Goal: Task Accomplishment & Management: Manage account settings

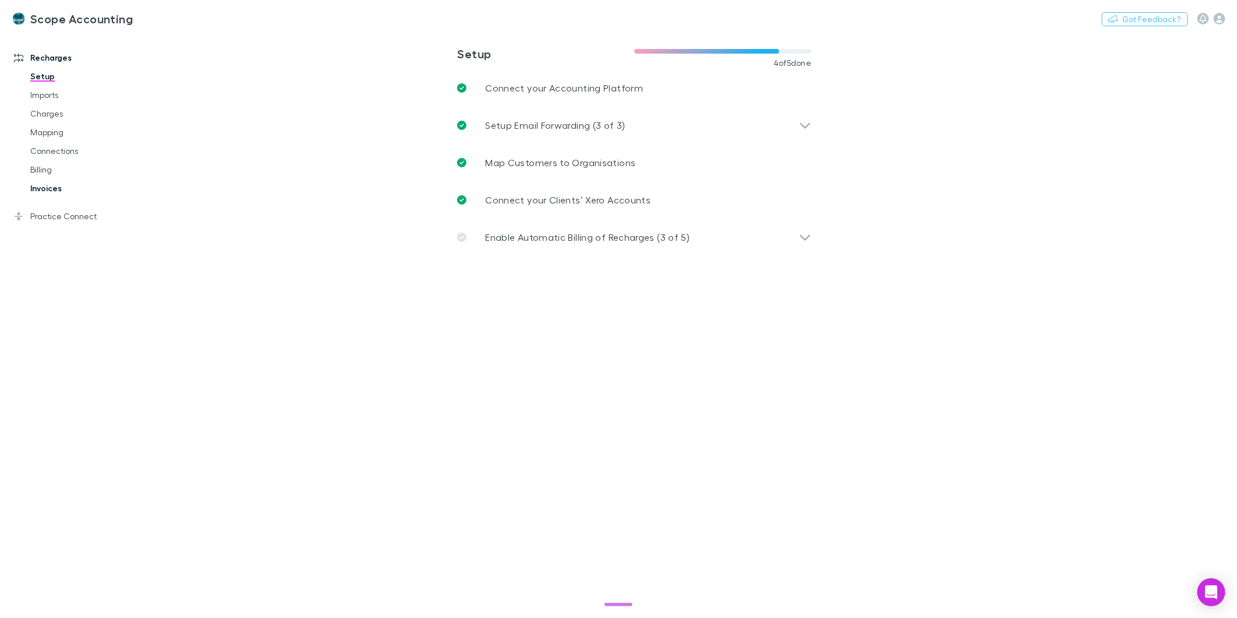
click at [45, 182] on link "Invoices" at bounding box center [90, 188] width 142 height 19
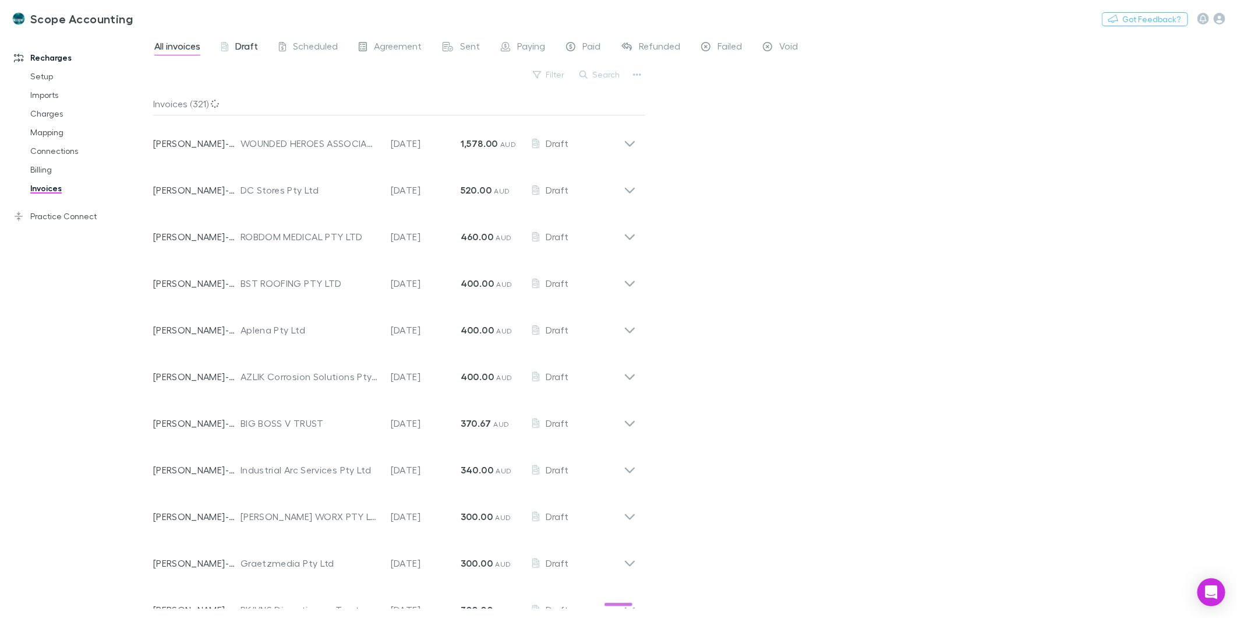
click at [255, 41] on span "Draft" at bounding box center [246, 47] width 23 height 15
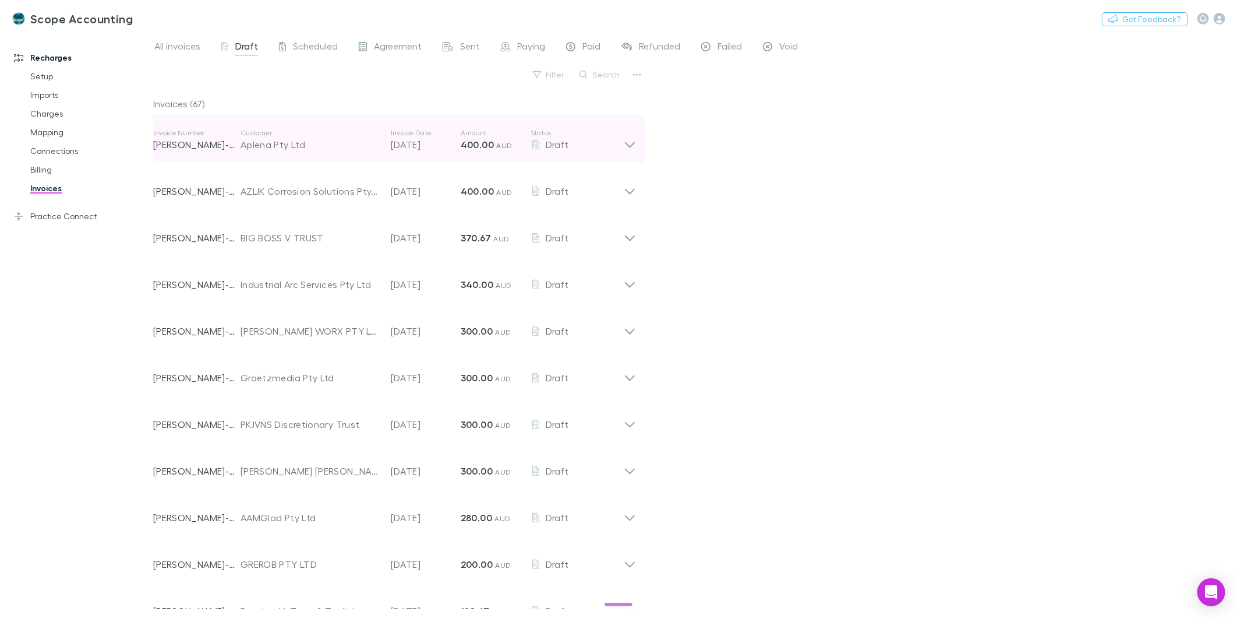
scroll to position [194, 0]
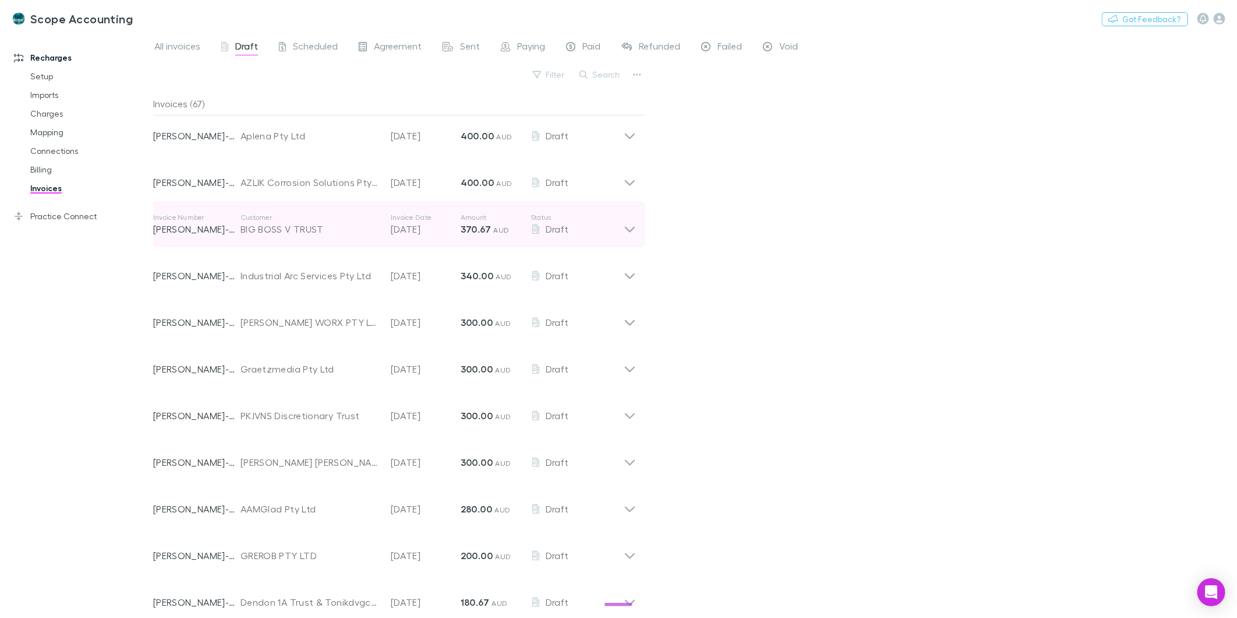
click at [630, 229] on icon at bounding box center [630, 224] width 12 height 23
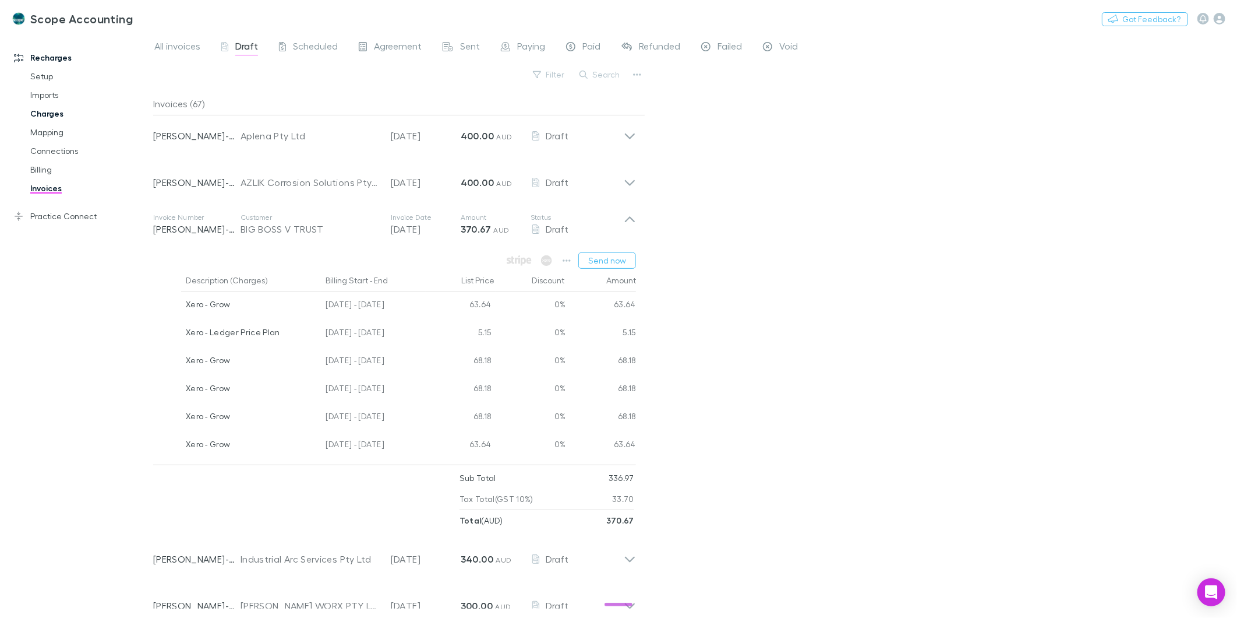
click at [55, 102] on link "Imports" at bounding box center [90, 95] width 142 height 19
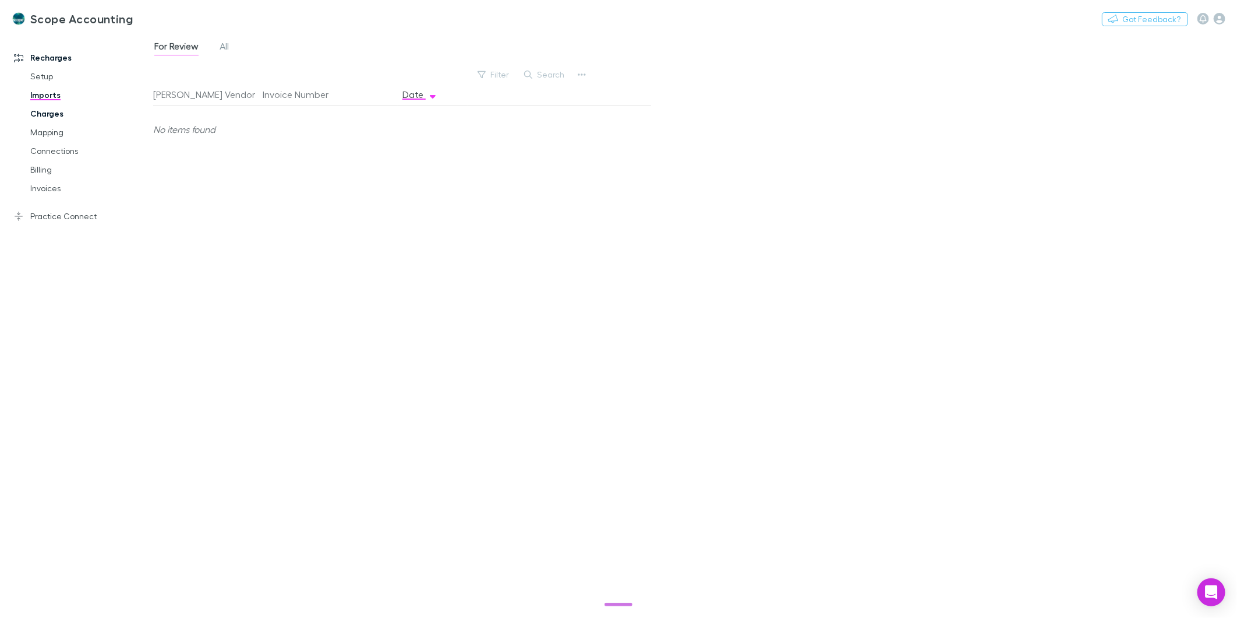
click at [49, 111] on link "Charges" at bounding box center [90, 113] width 142 height 19
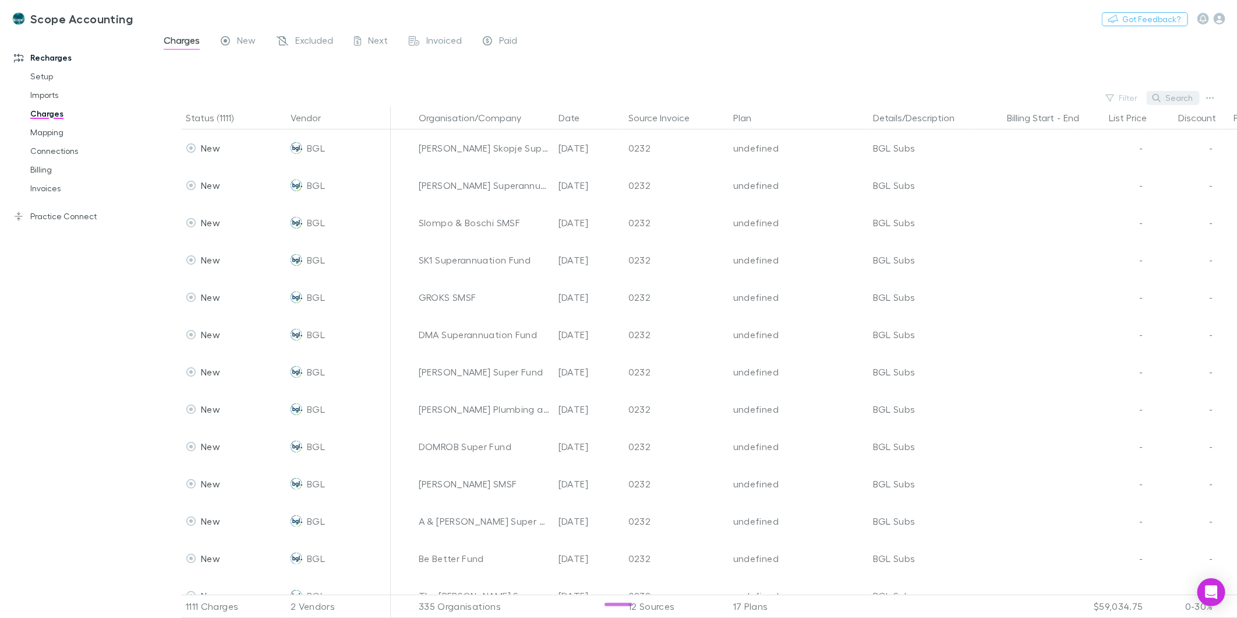
click at [1163, 92] on button "Search" at bounding box center [1173, 98] width 53 height 14
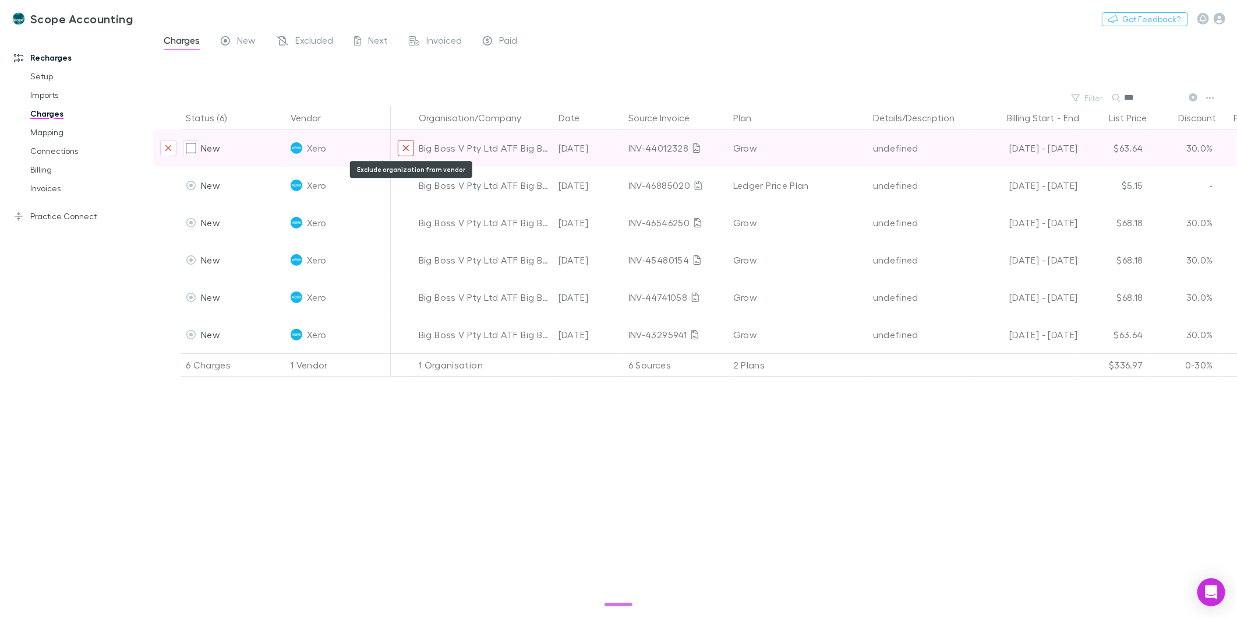
type input "***"
click at [404, 147] on icon "Exclude organization from vendor" at bounding box center [406, 147] width 7 height 9
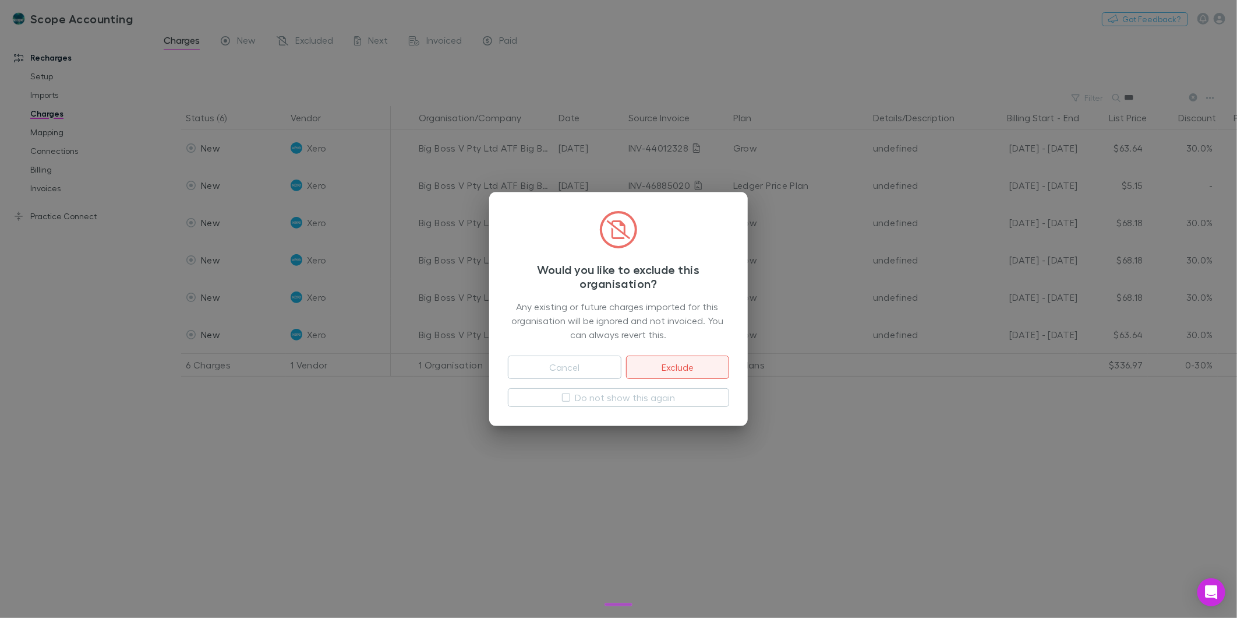
click at [656, 369] on button "Exclude" at bounding box center [677, 366] width 103 height 23
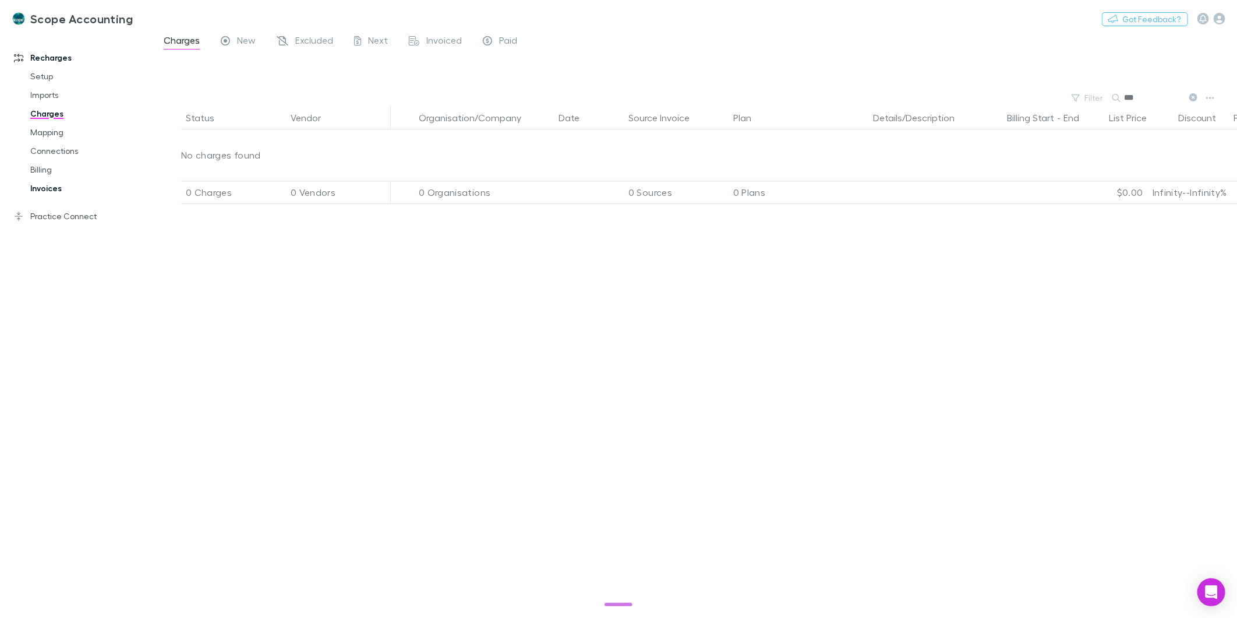
click at [49, 189] on link "Invoices" at bounding box center [90, 188] width 142 height 19
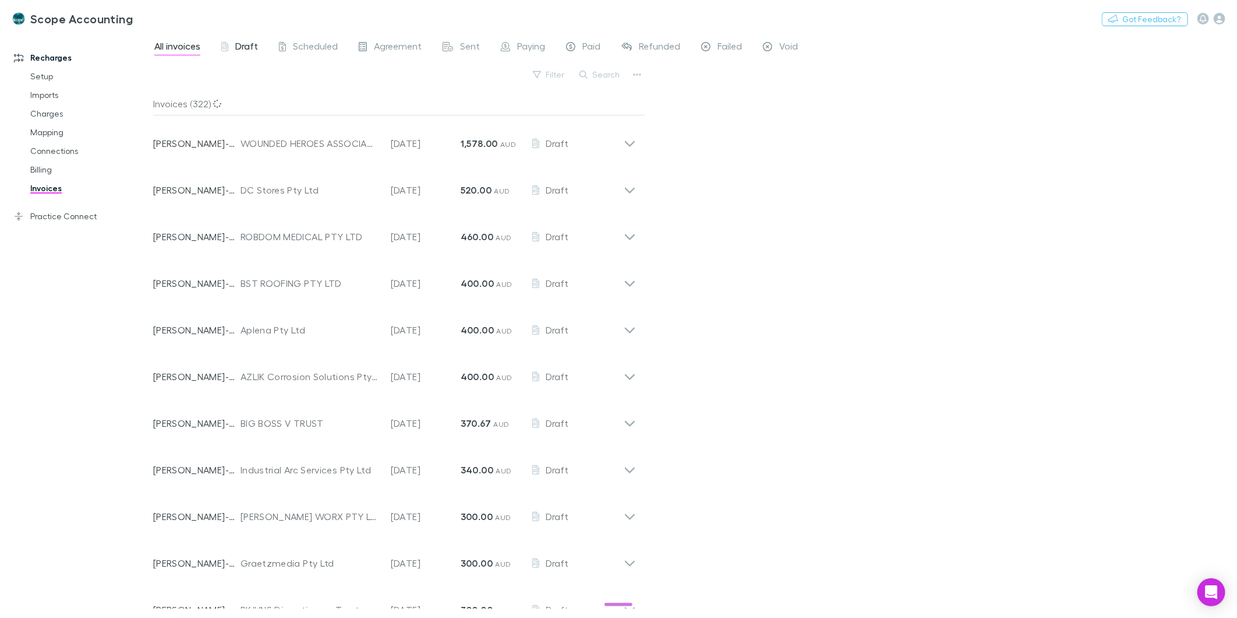
click at [242, 47] on span "Draft" at bounding box center [246, 47] width 23 height 15
click at [608, 73] on button "Search" at bounding box center [600, 75] width 53 height 14
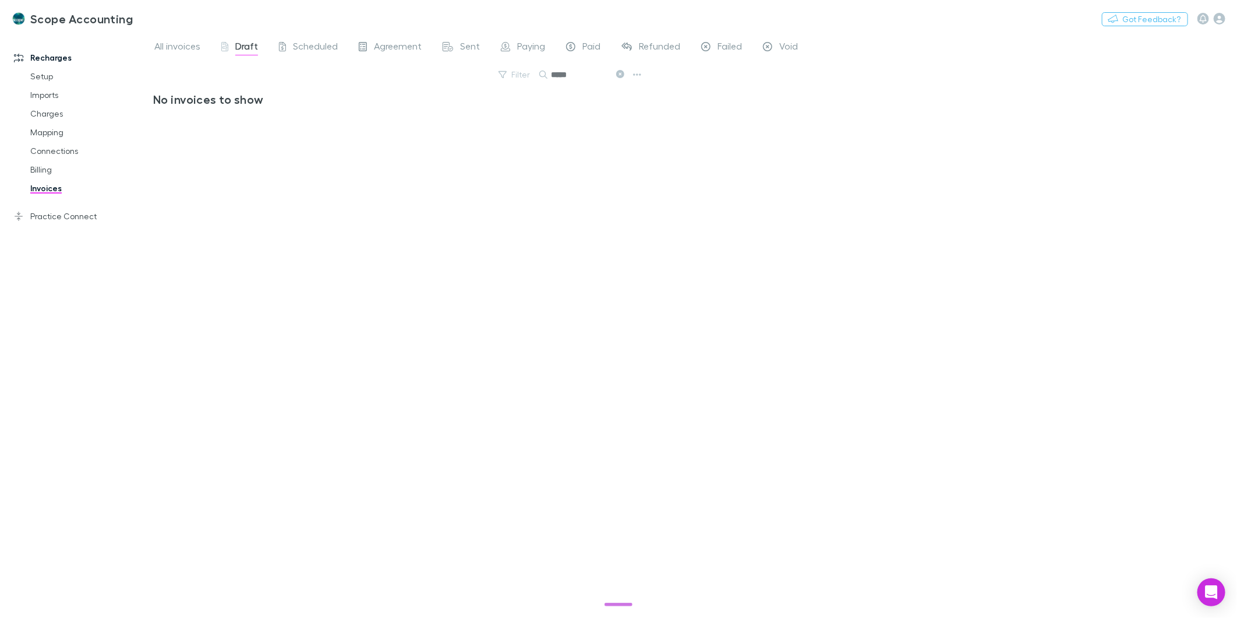
type input "*****"
click at [622, 77] on icon at bounding box center [620, 74] width 8 height 8
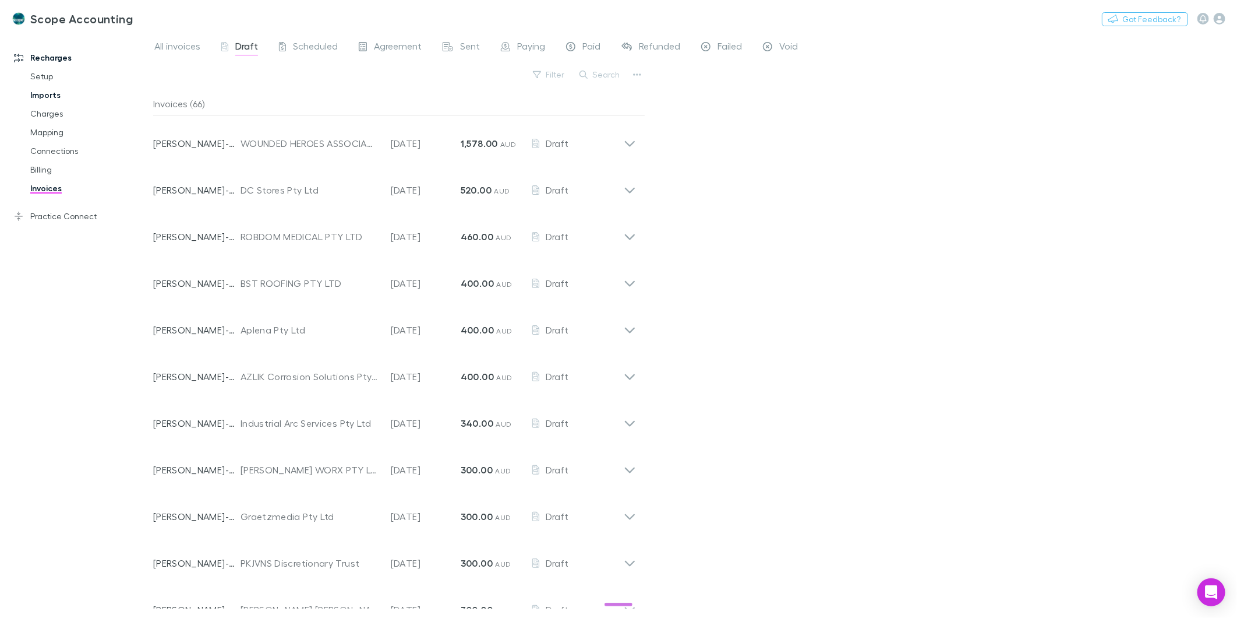
click at [35, 93] on link "Imports" at bounding box center [90, 95] width 142 height 19
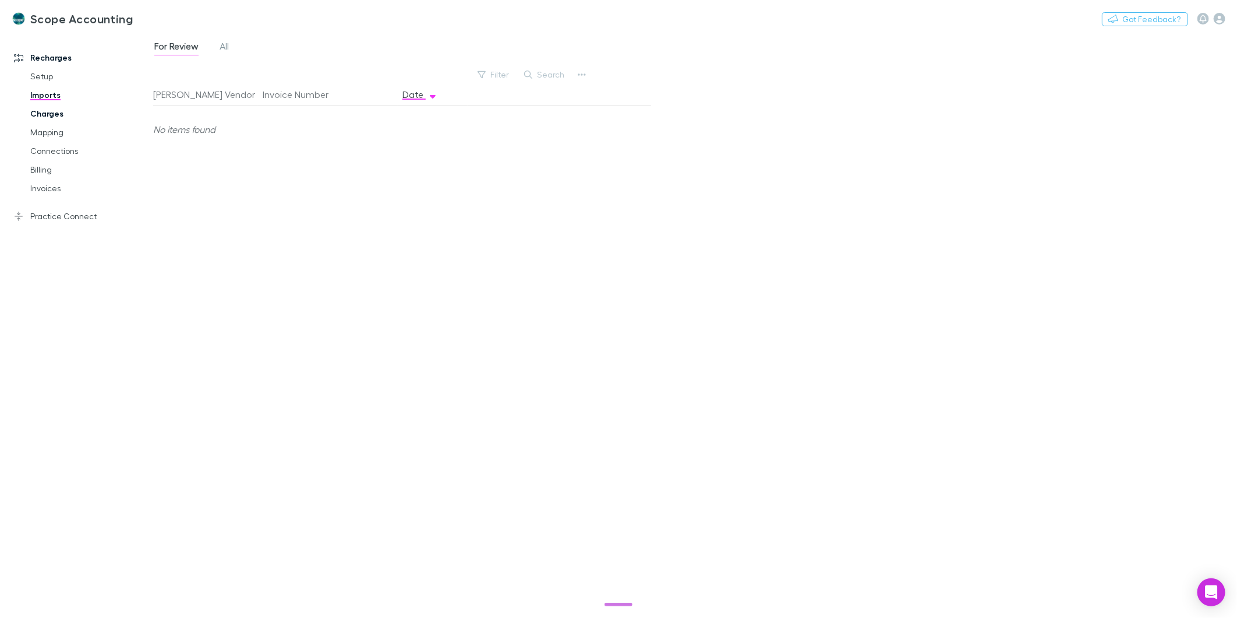
click at [48, 114] on link "Charges" at bounding box center [90, 113] width 142 height 19
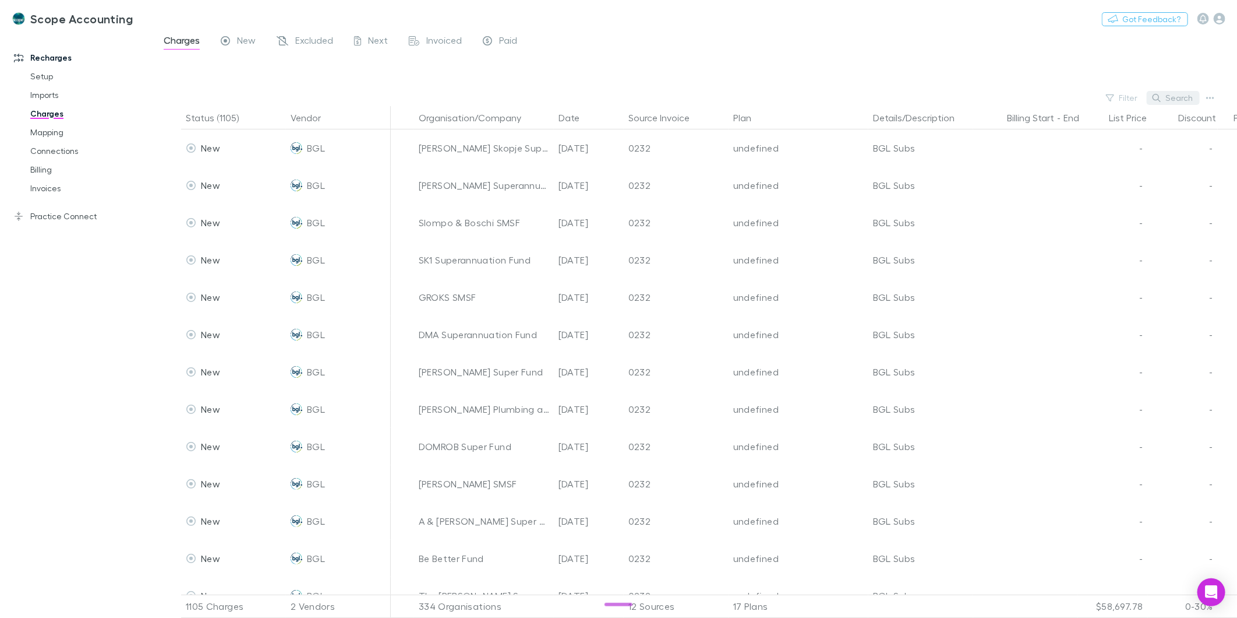
click at [1191, 101] on button "Search" at bounding box center [1173, 98] width 53 height 14
type input "*"
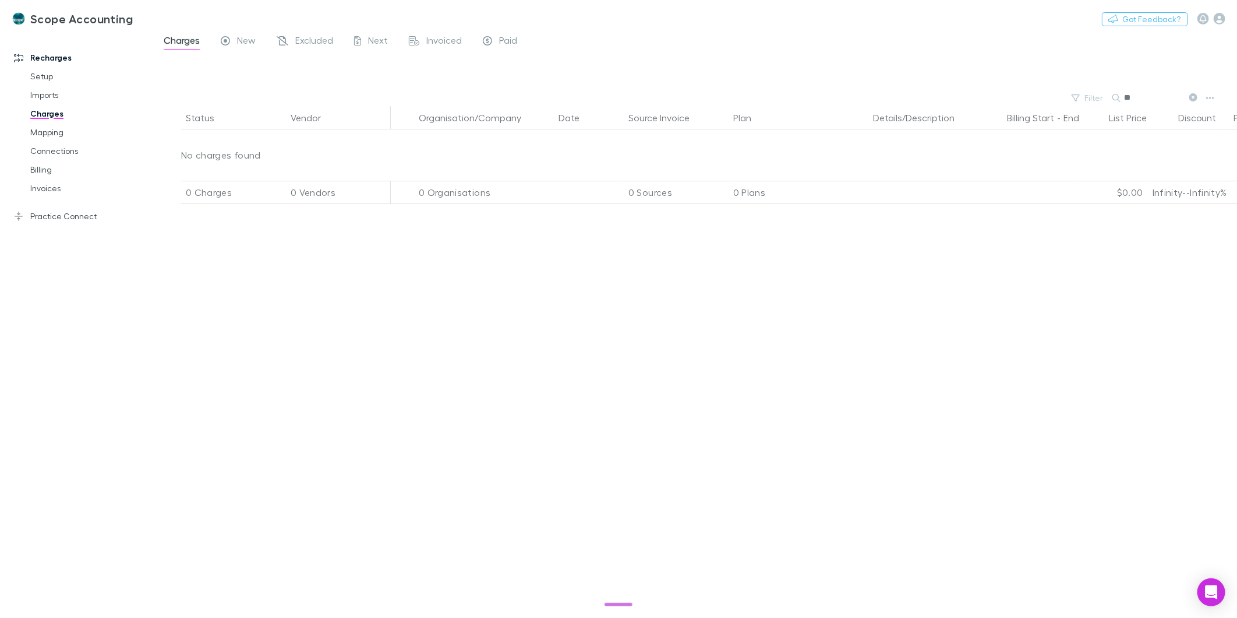
type input "*"
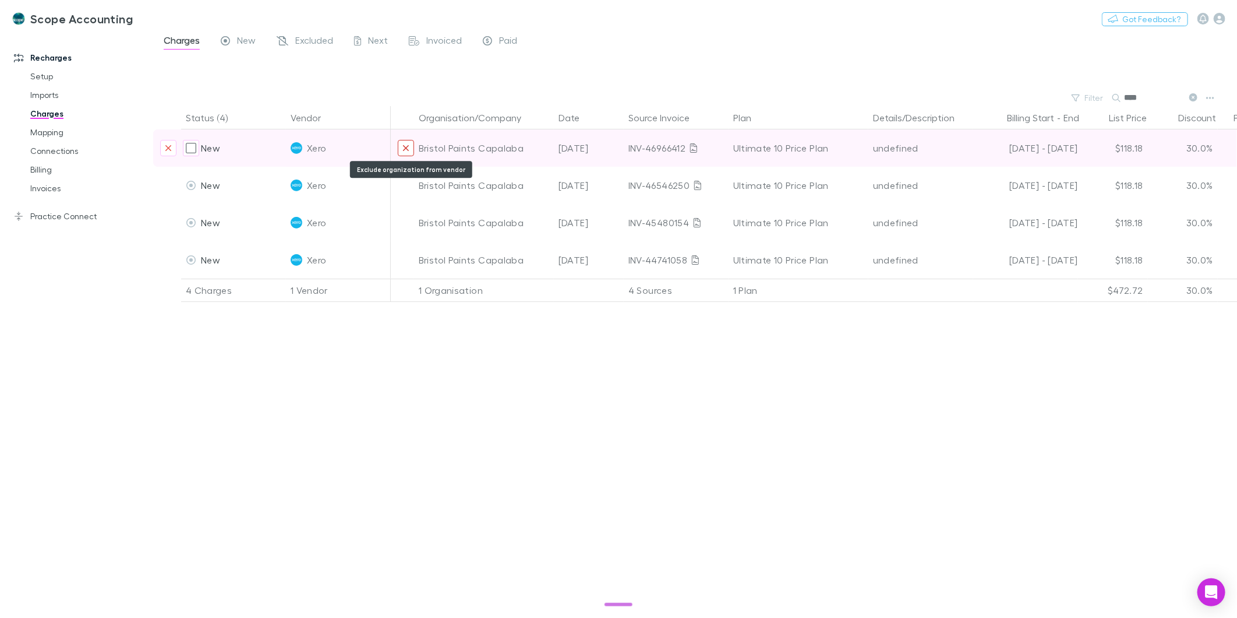
type input "****"
click at [400, 143] on button "Exclude organization from vendor" at bounding box center [406, 148] width 16 height 16
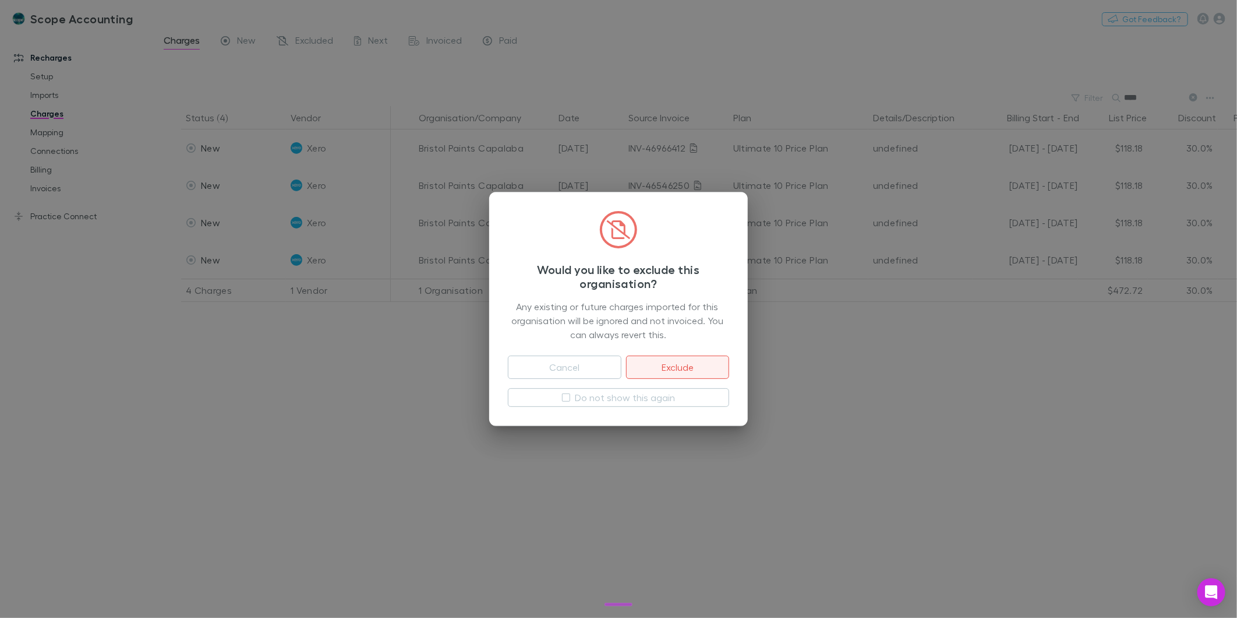
click at [677, 368] on button "Exclude" at bounding box center [677, 366] width 103 height 23
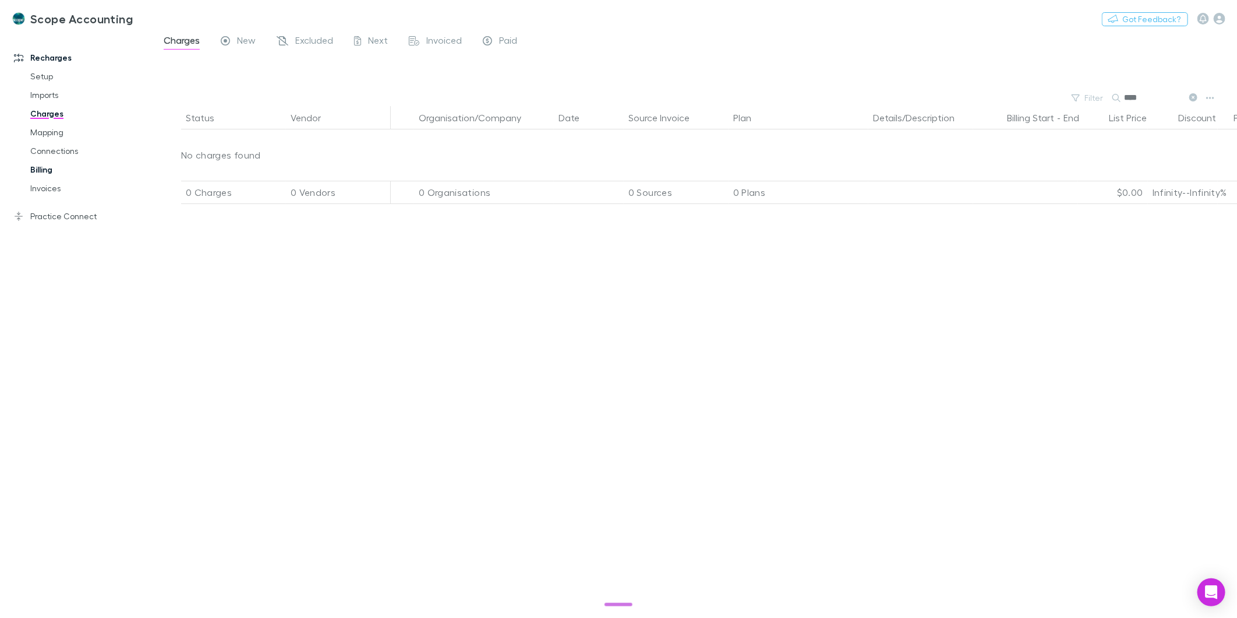
click at [47, 172] on link "Billing" at bounding box center [90, 169] width 142 height 19
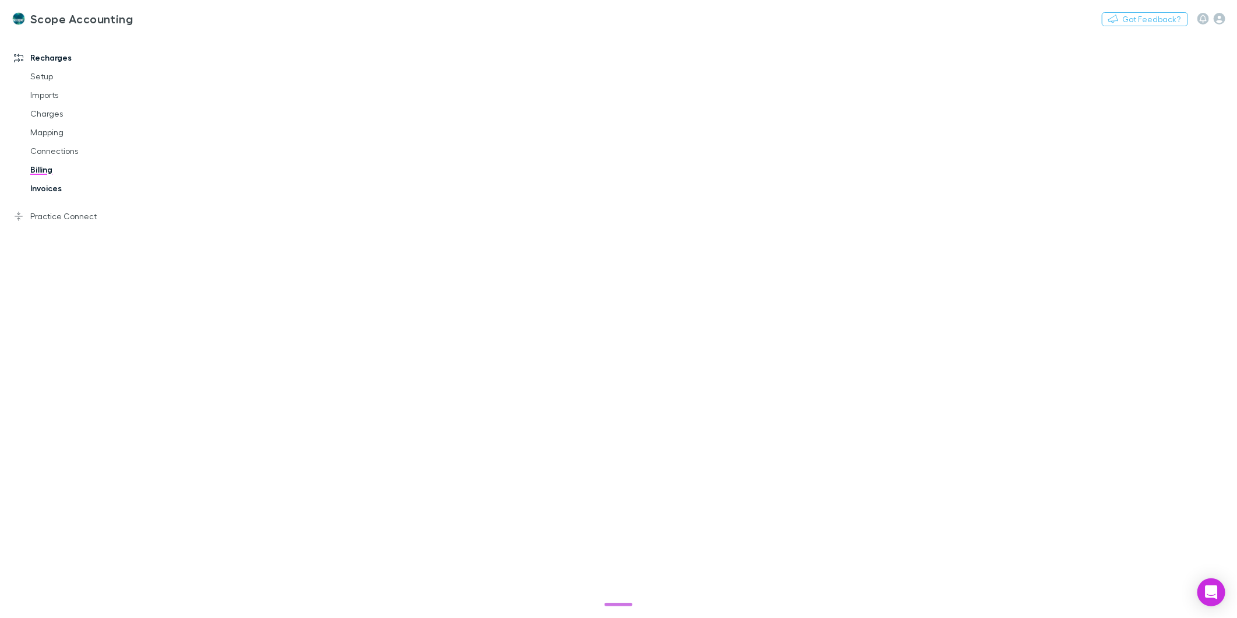
click at [47, 190] on link "Invoices" at bounding box center [90, 188] width 142 height 19
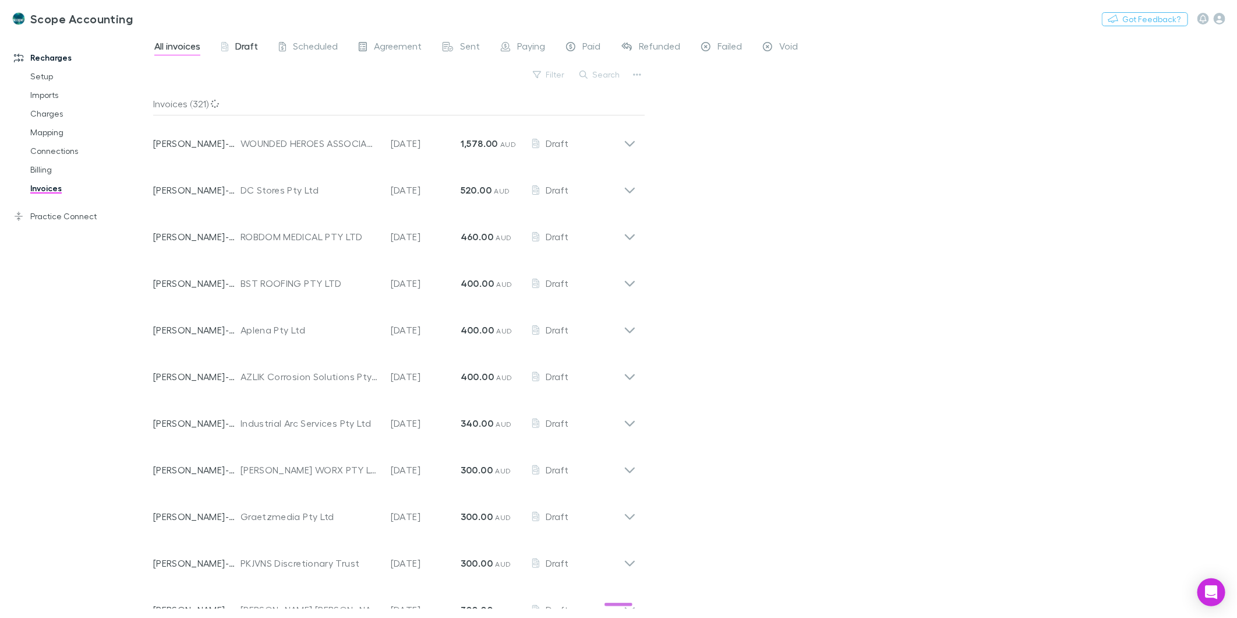
click at [224, 36] on div "Scope Accounting Nothing Got Feedback?" at bounding box center [618, 18] width 1237 height 37
click at [229, 45] on div "Draft" at bounding box center [239, 47] width 37 height 15
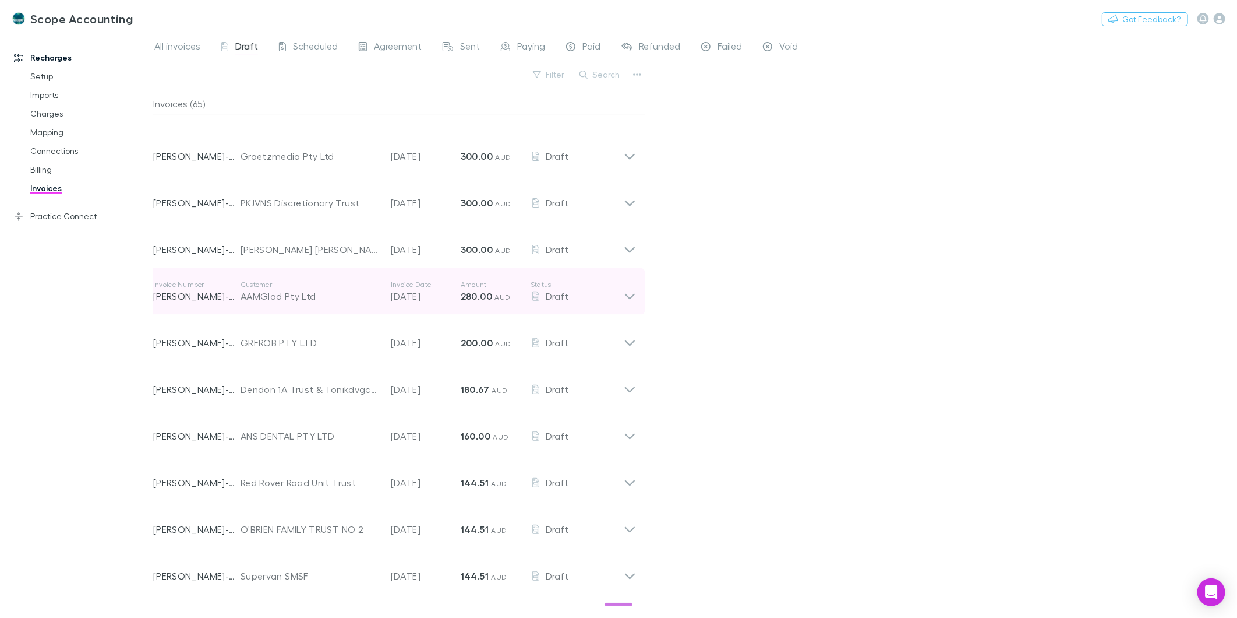
scroll to position [388, 0]
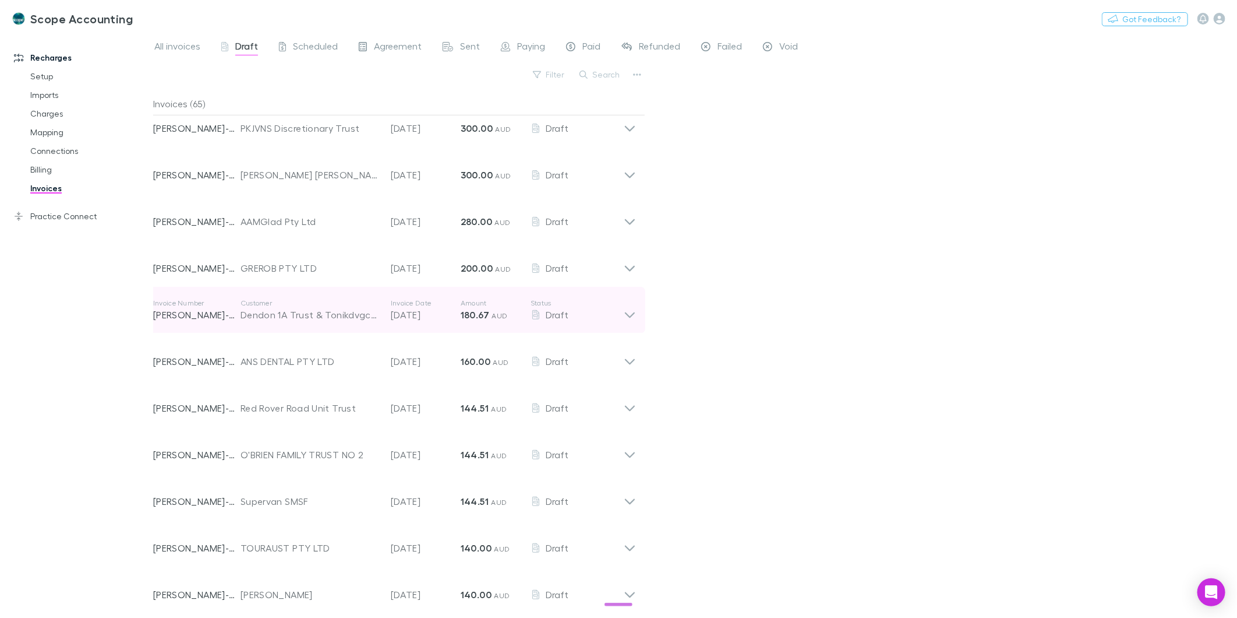
click at [632, 315] on icon at bounding box center [630, 315] width 10 height 6
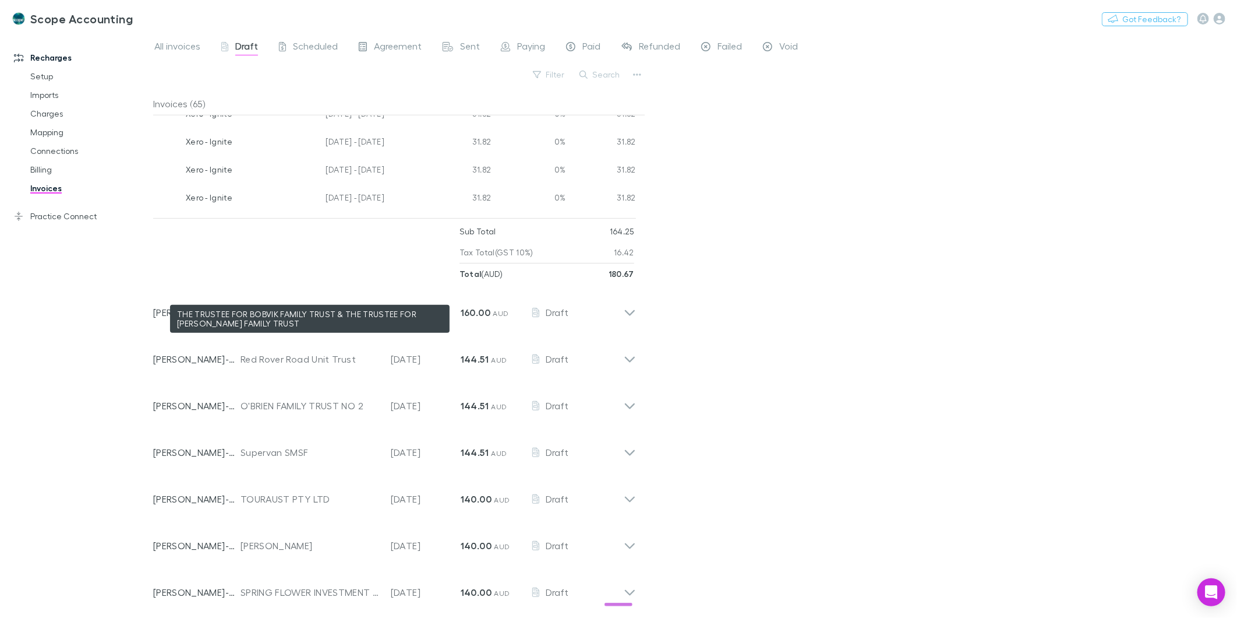
scroll to position [1206, 0]
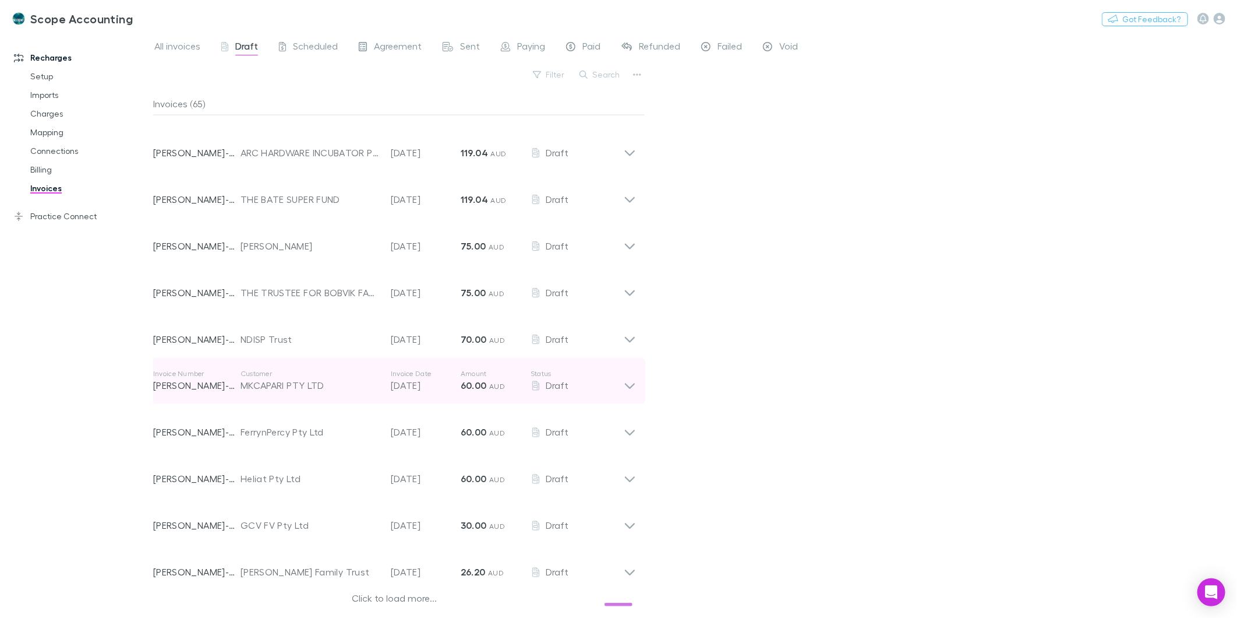
click at [637, 389] on div "Invoice Number RECH-0231 Customer MKCAPARI PTY LTD Invoice Date 06 Nov 2025 Amo…" at bounding box center [395, 381] width 502 height 47
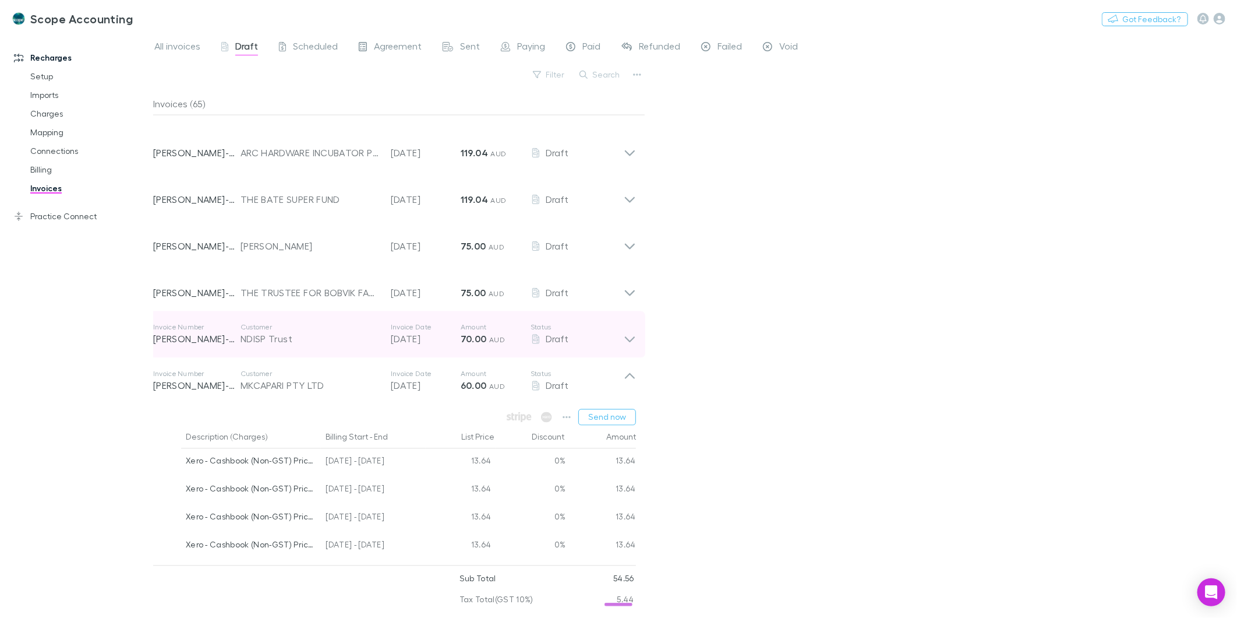
click at [632, 339] on icon at bounding box center [630, 334] width 12 height 23
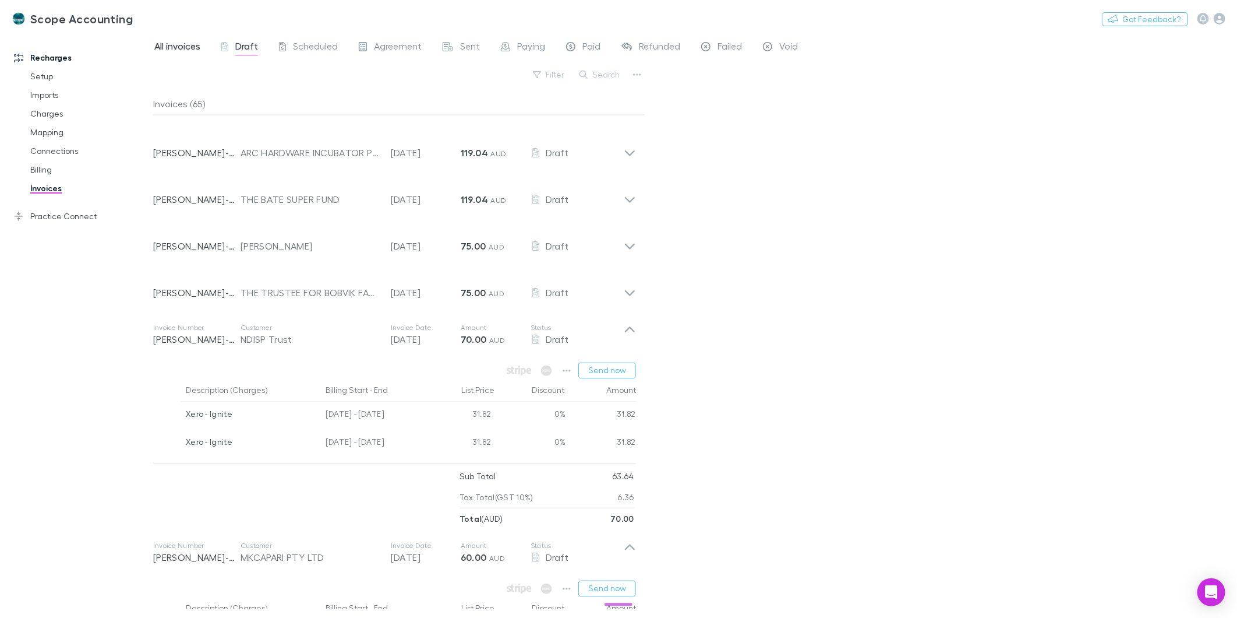
click at [172, 41] on span "All invoices" at bounding box center [177, 47] width 46 height 15
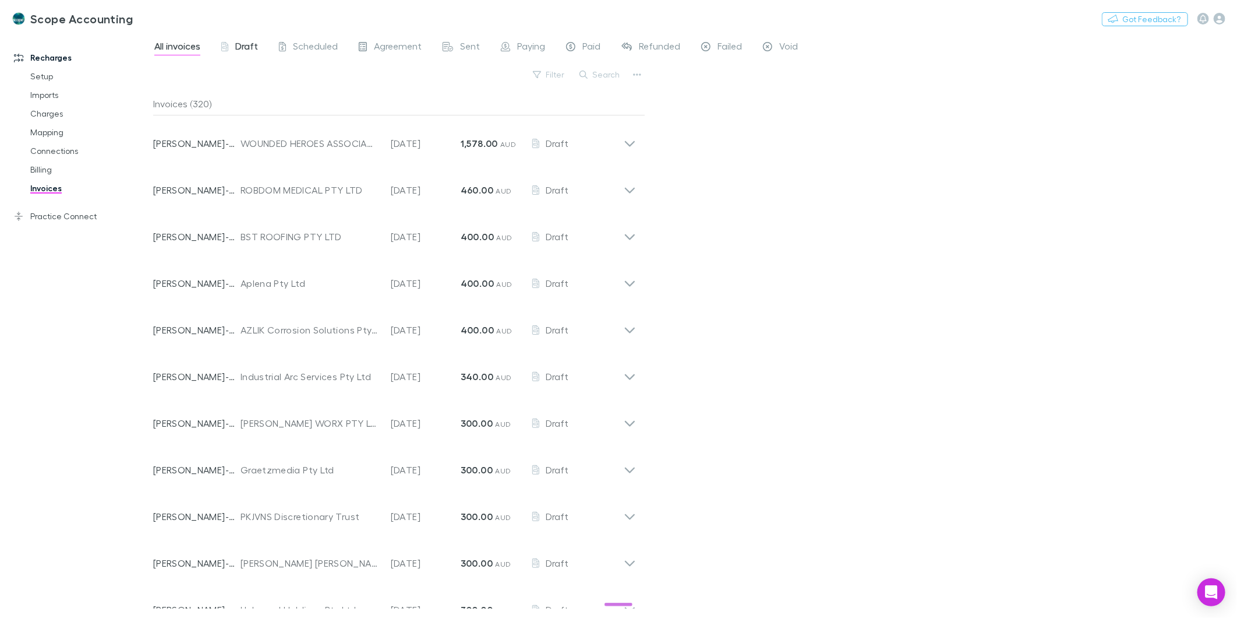
click at [253, 51] on span "Draft" at bounding box center [246, 47] width 23 height 15
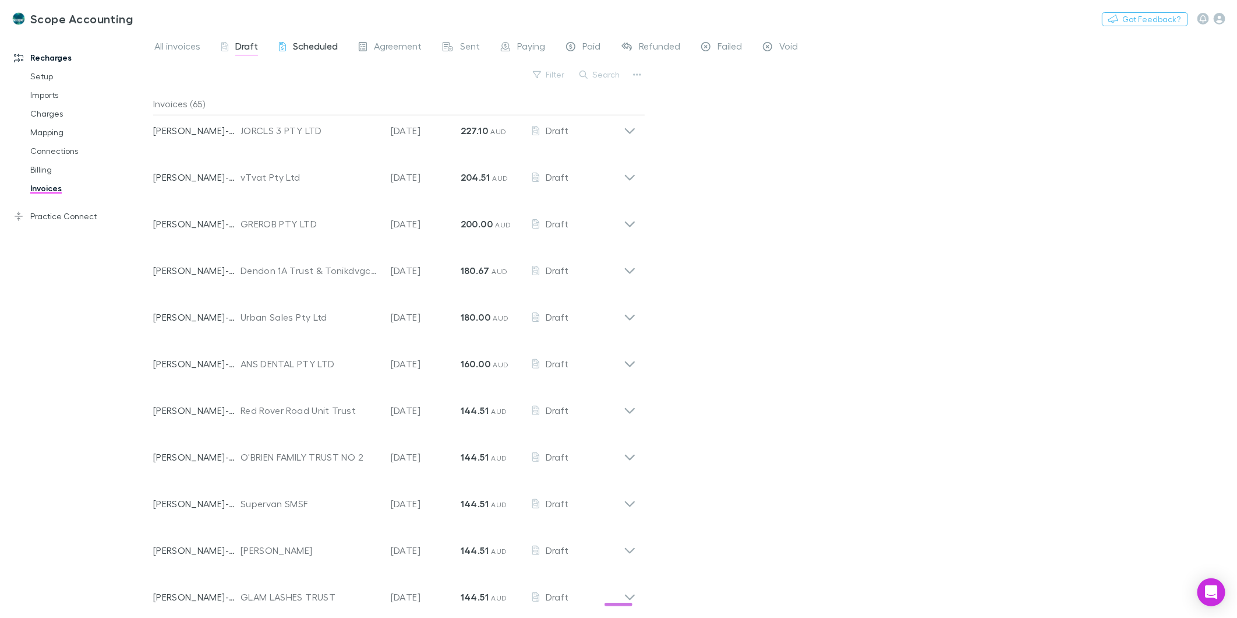
click at [312, 49] on span "Scheduled" at bounding box center [315, 47] width 45 height 15
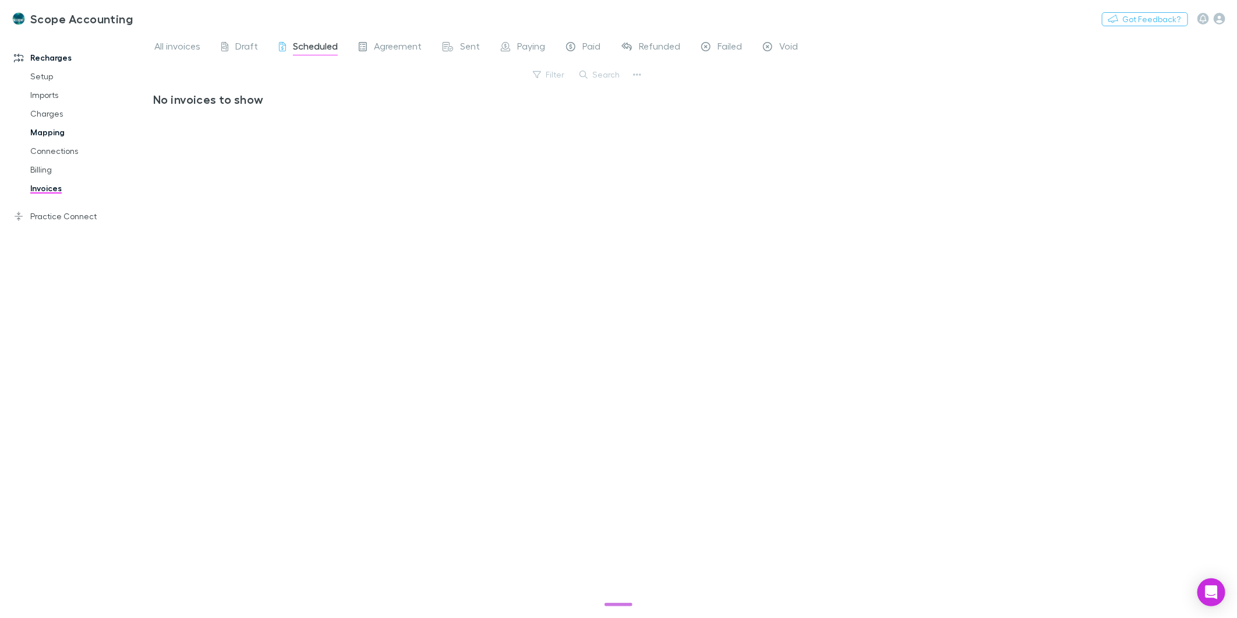
click at [32, 131] on link "Mapping" at bounding box center [90, 132] width 142 height 19
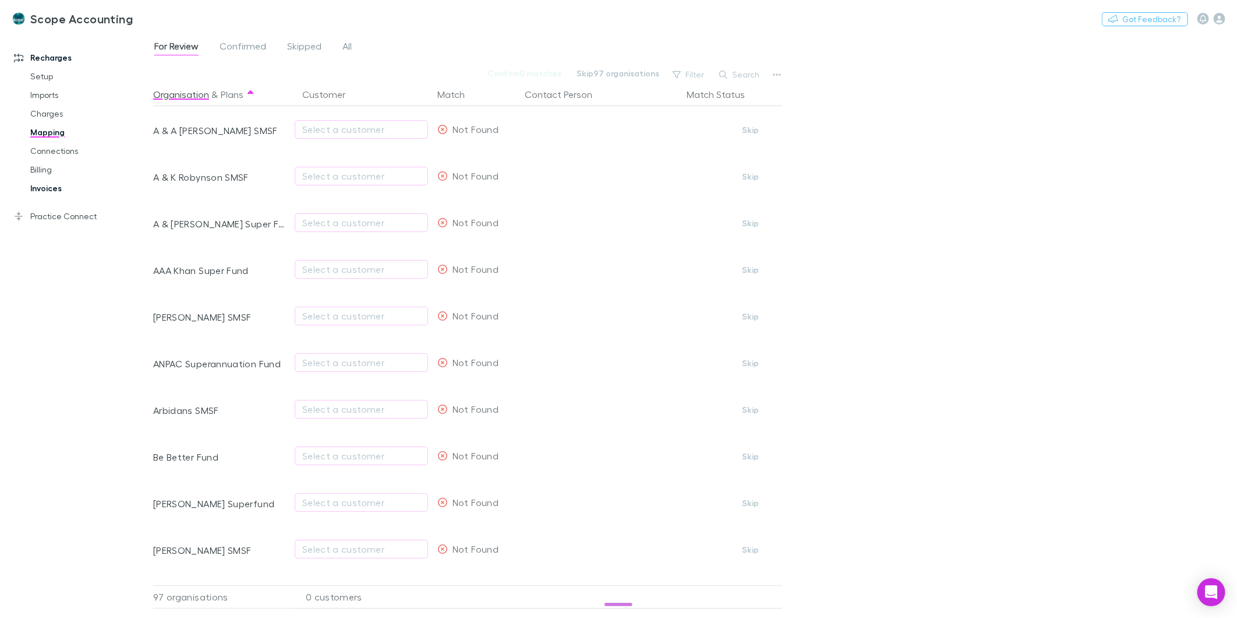
click at [38, 190] on link "Invoices" at bounding box center [90, 188] width 142 height 19
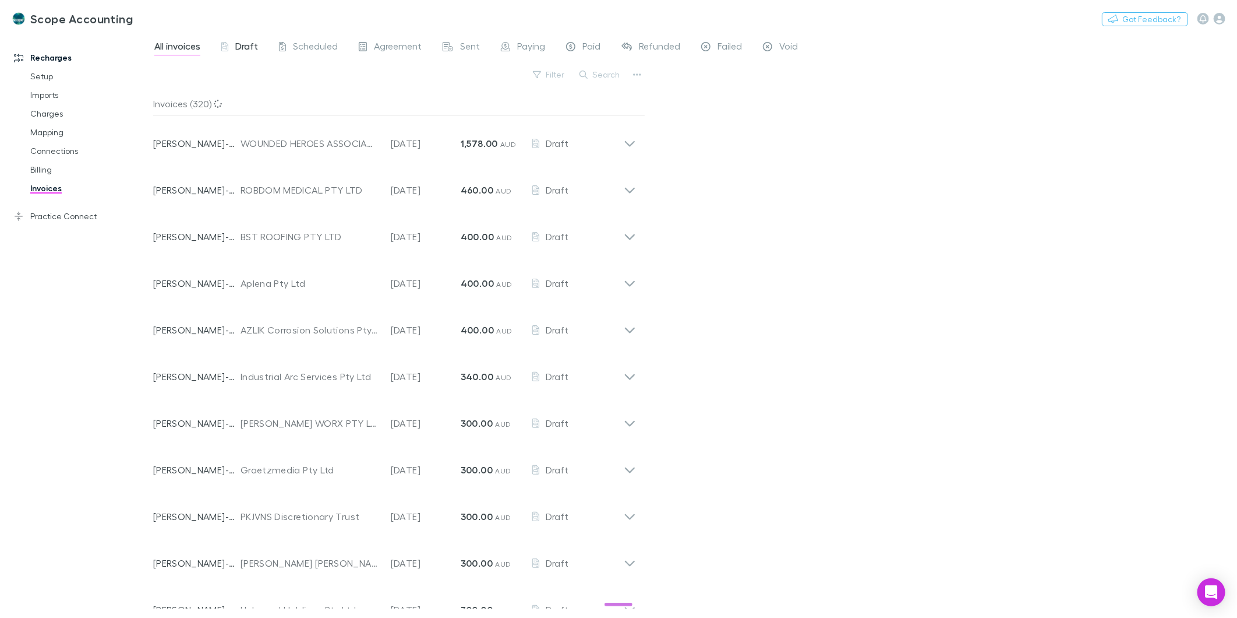
click at [242, 51] on span "Draft" at bounding box center [246, 47] width 23 height 15
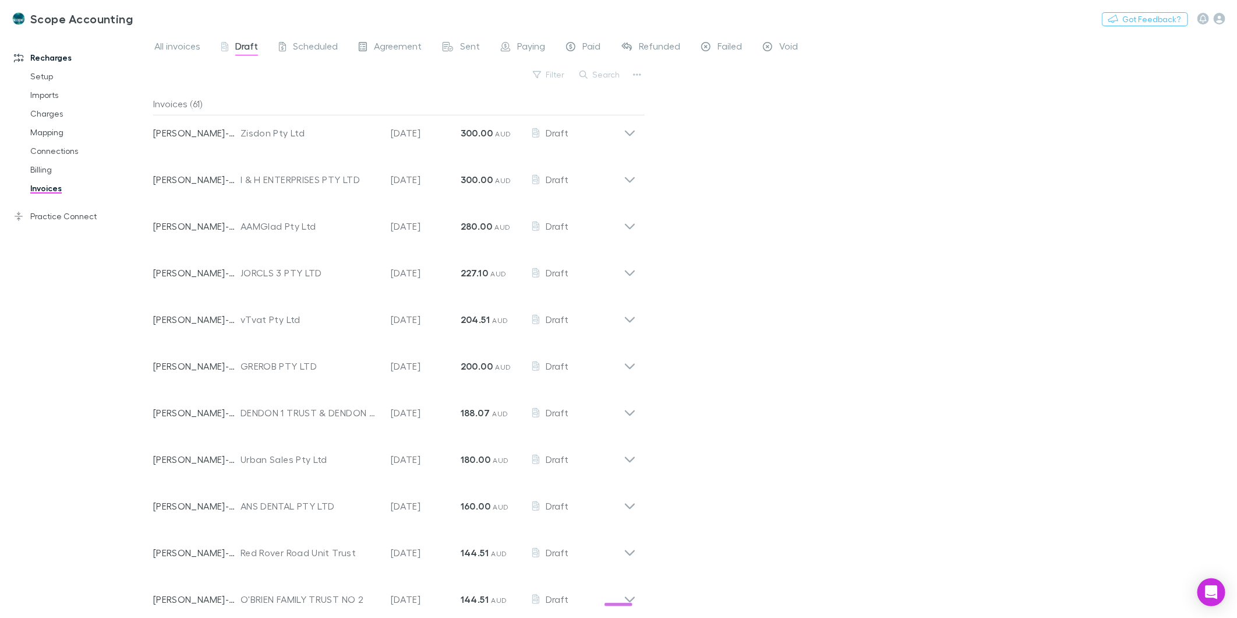
scroll to position [583, 0]
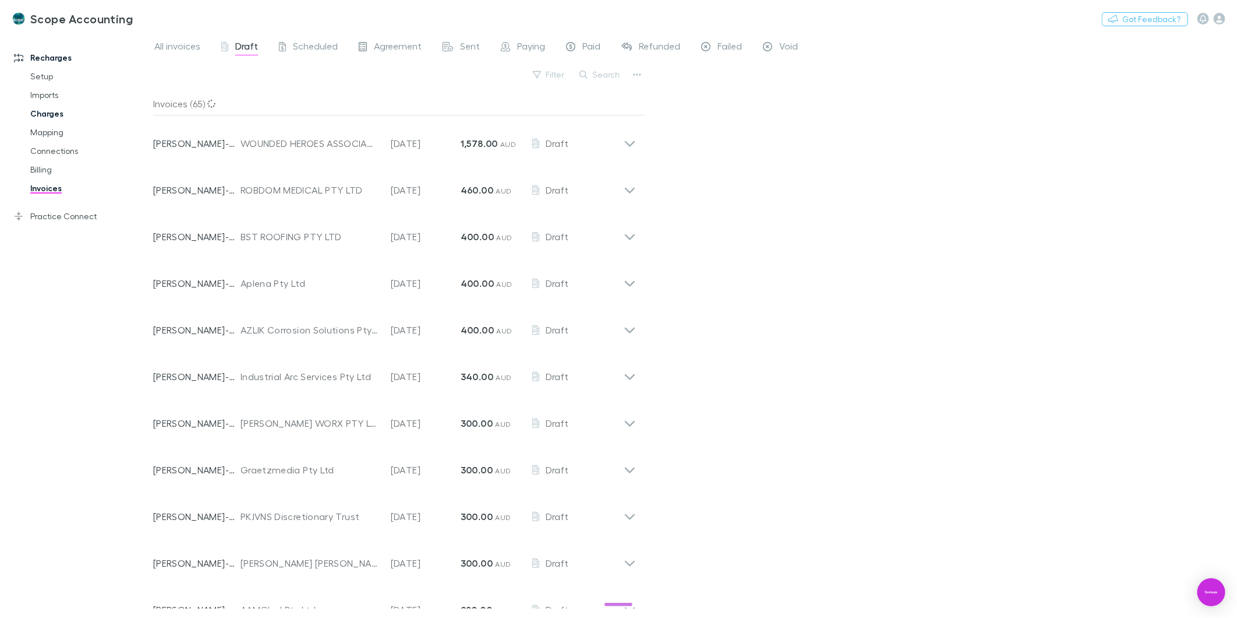
click at [38, 112] on link "Charges" at bounding box center [90, 113] width 142 height 19
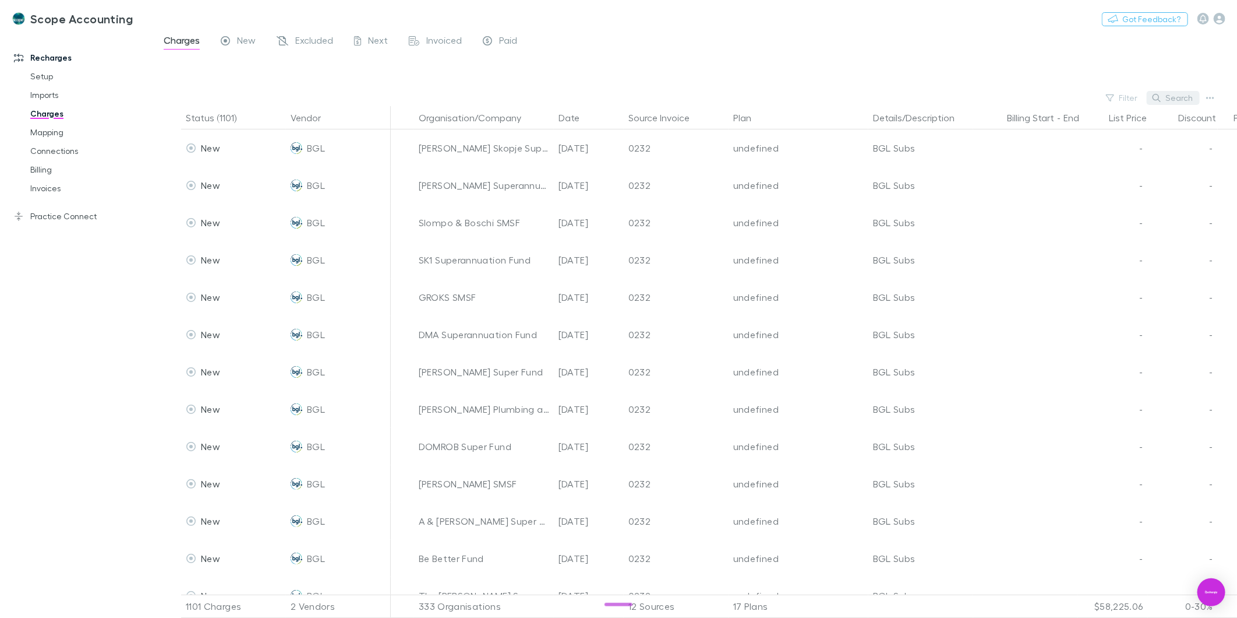
click at [813, 93] on button "Search" at bounding box center [1173, 98] width 53 height 14
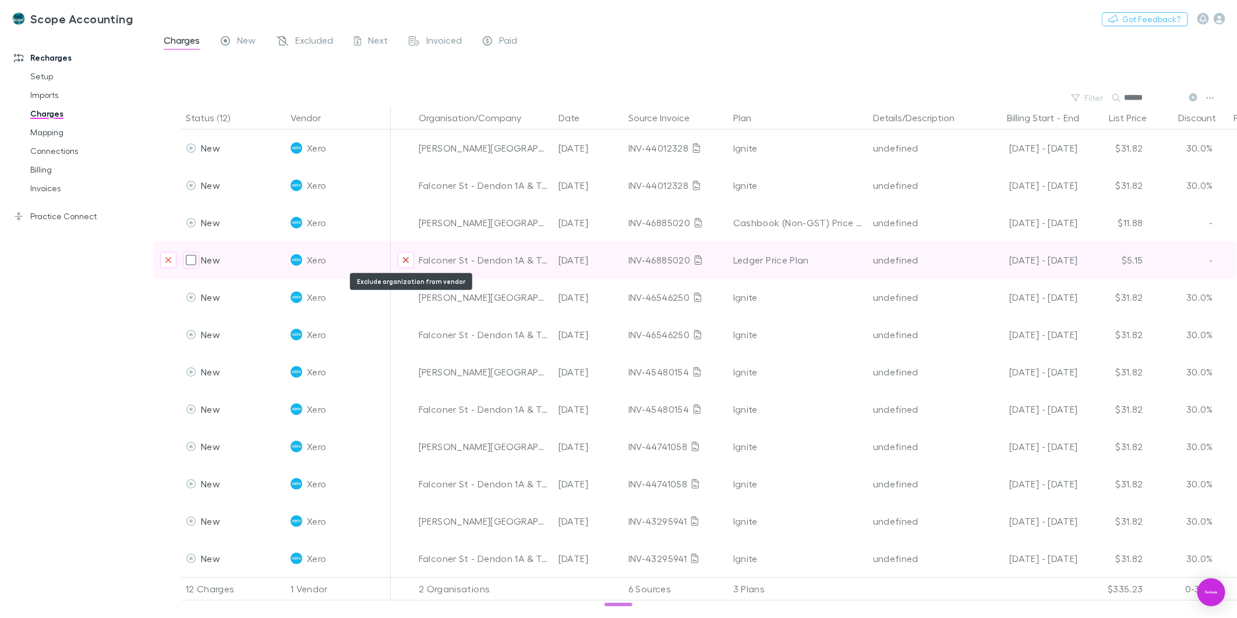
click at [404, 263] on icon "Exclude organization from vendor" at bounding box center [406, 259] width 7 height 9
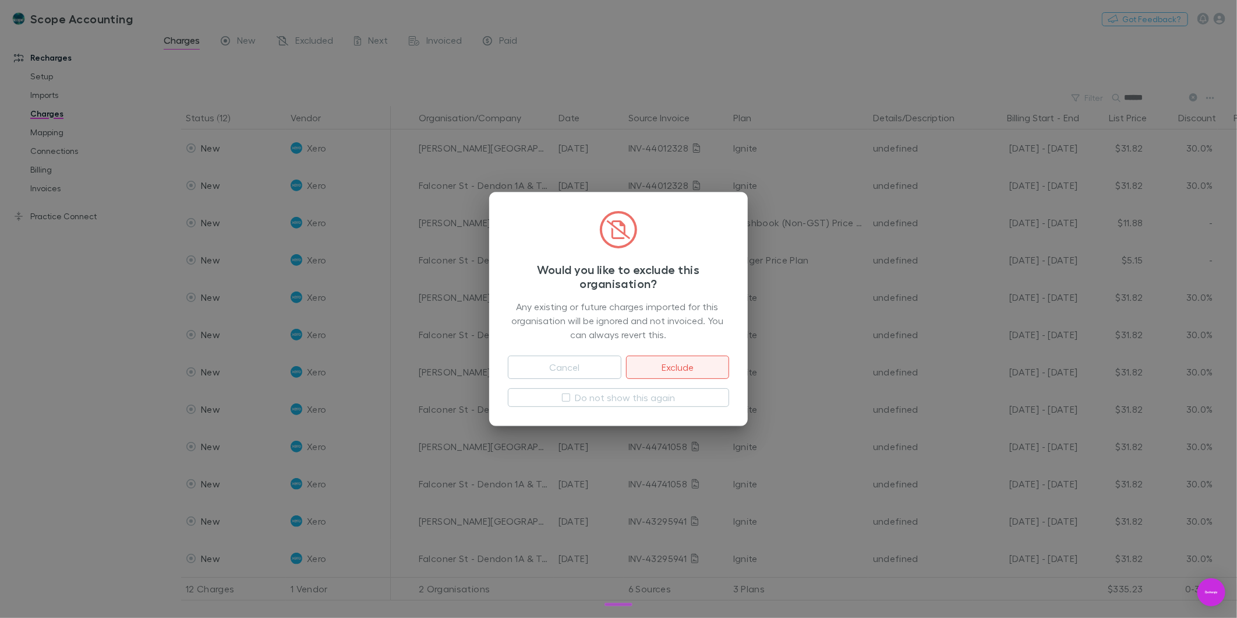
click at [643, 279] on button "Exclude" at bounding box center [677, 366] width 103 height 23
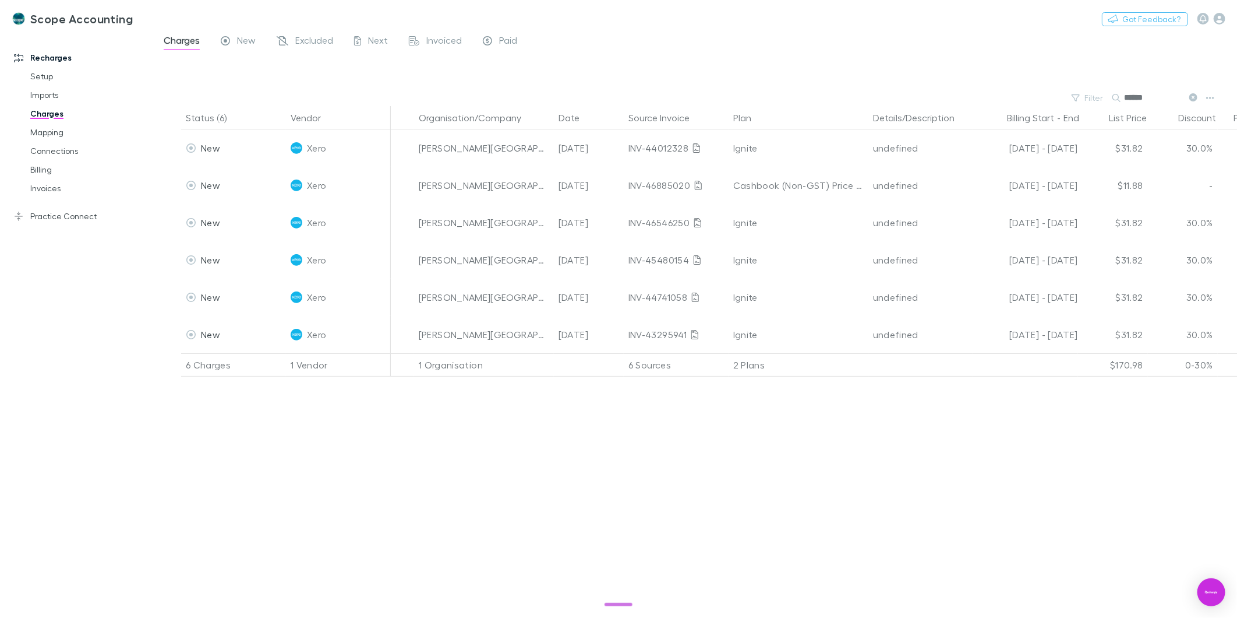
click at [813, 96] on icon at bounding box center [1194, 97] width 8 height 8
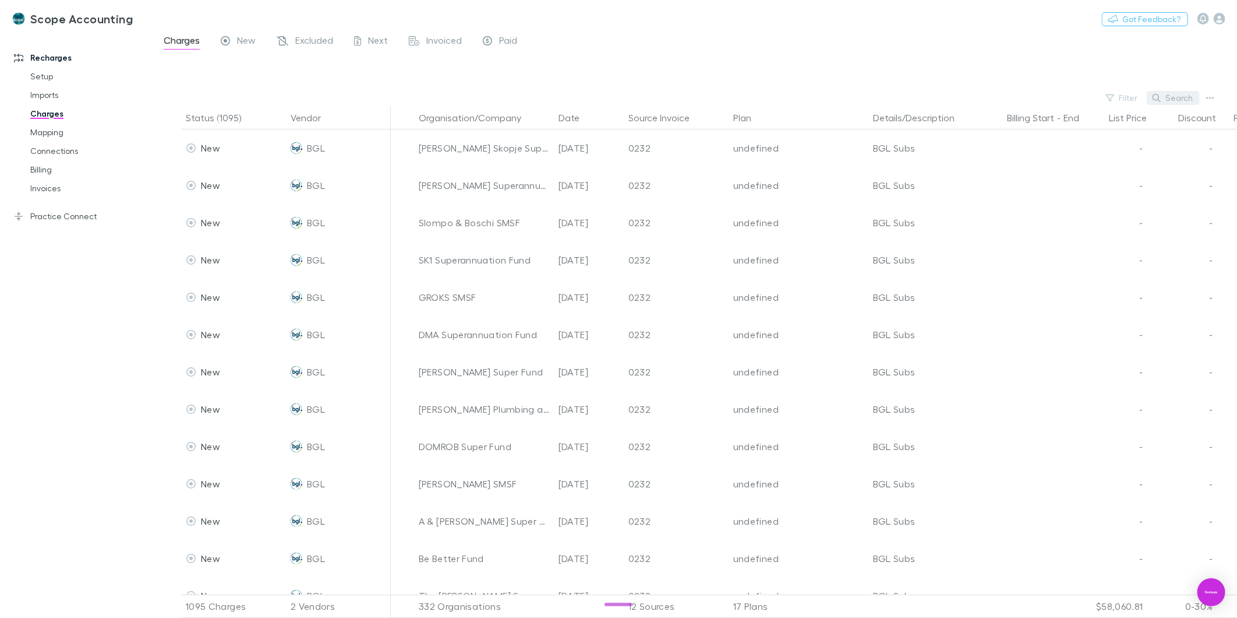
click at [813, 98] on icon "button" at bounding box center [1157, 98] width 8 height 8
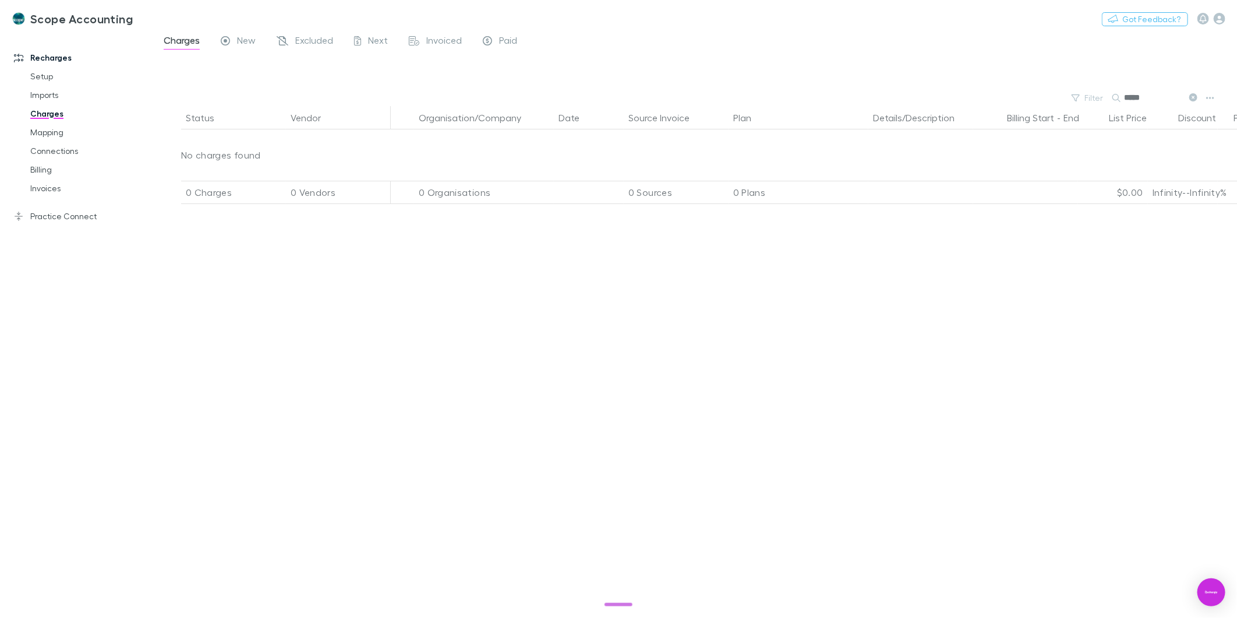
drag, startPoint x: 1177, startPoint y: 97, endPoint x: 1010, endPoint y: 88, distance: 167.4
click at [813, 88] on main "Charges New Excluded Next Invoiced Paid Filter Search ***** Status Vendor Organ…" at bounding box center [695, 325] width 1084 height 585
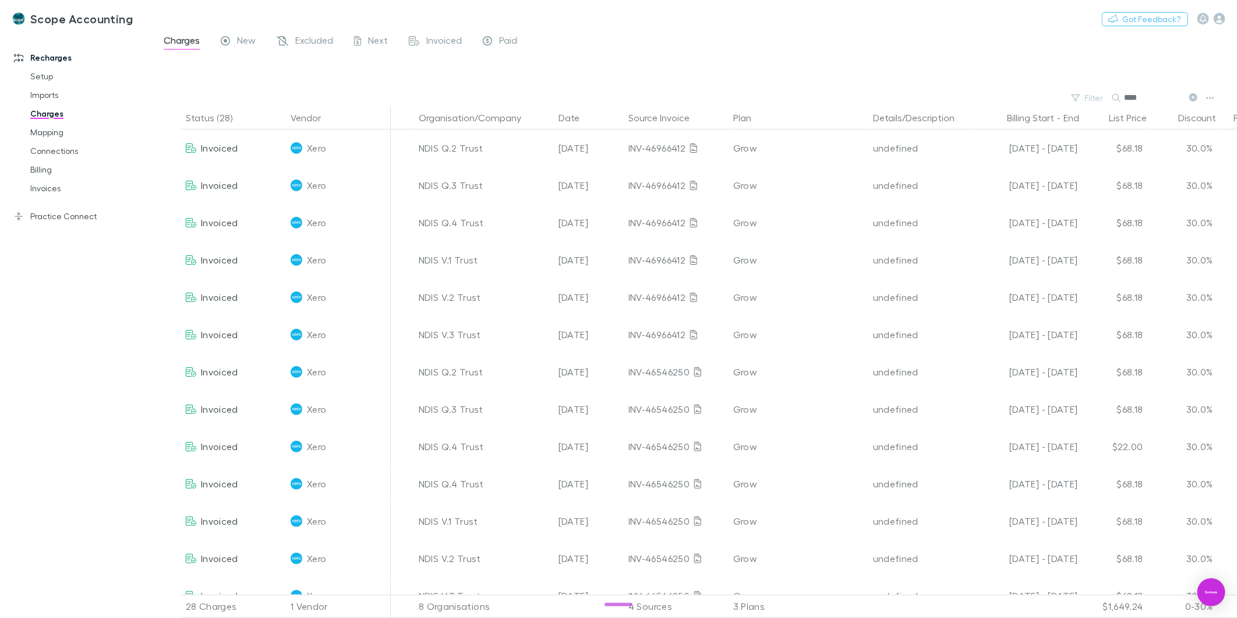
type input "*****"
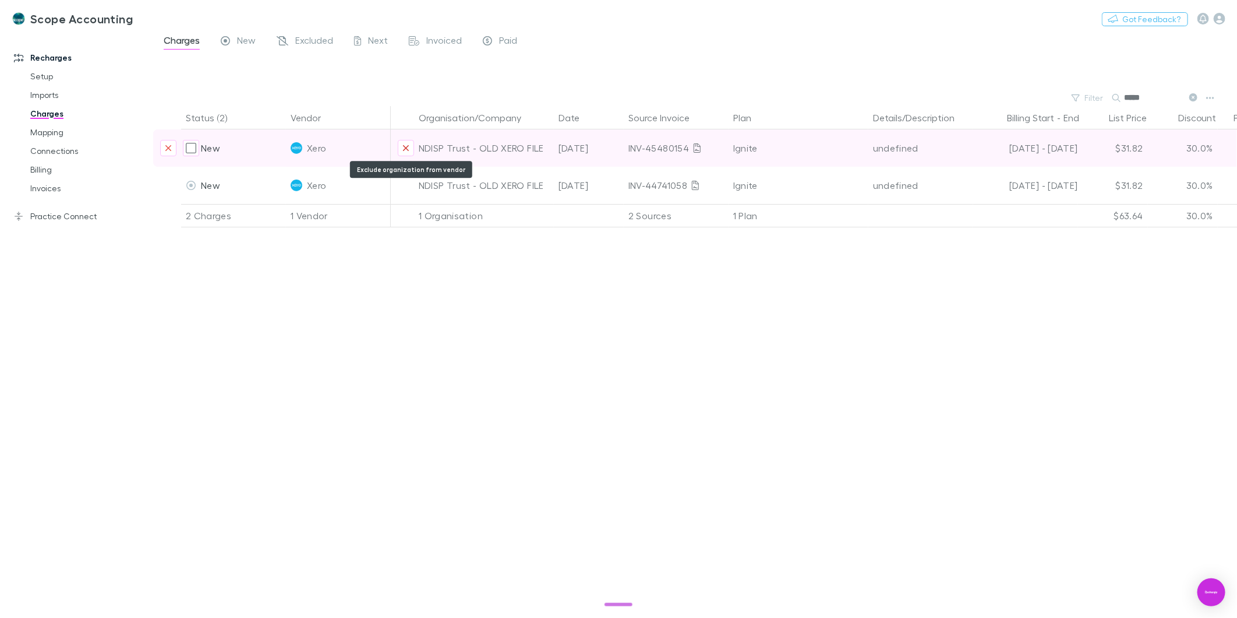
click at [403, 150] on icon "Exclude organization from vendor" at bounding box center [406, 147] width 7 height 9
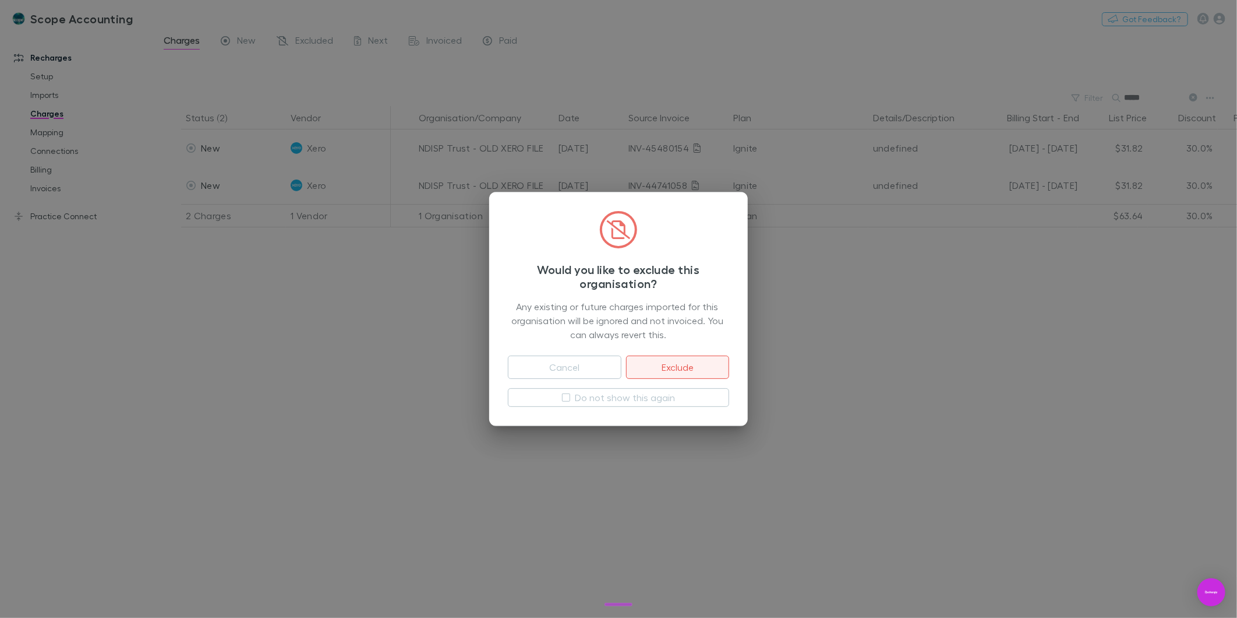
click at [669, 279] on button "Exclude" at bounding box center [677, 366] width 103 height 23
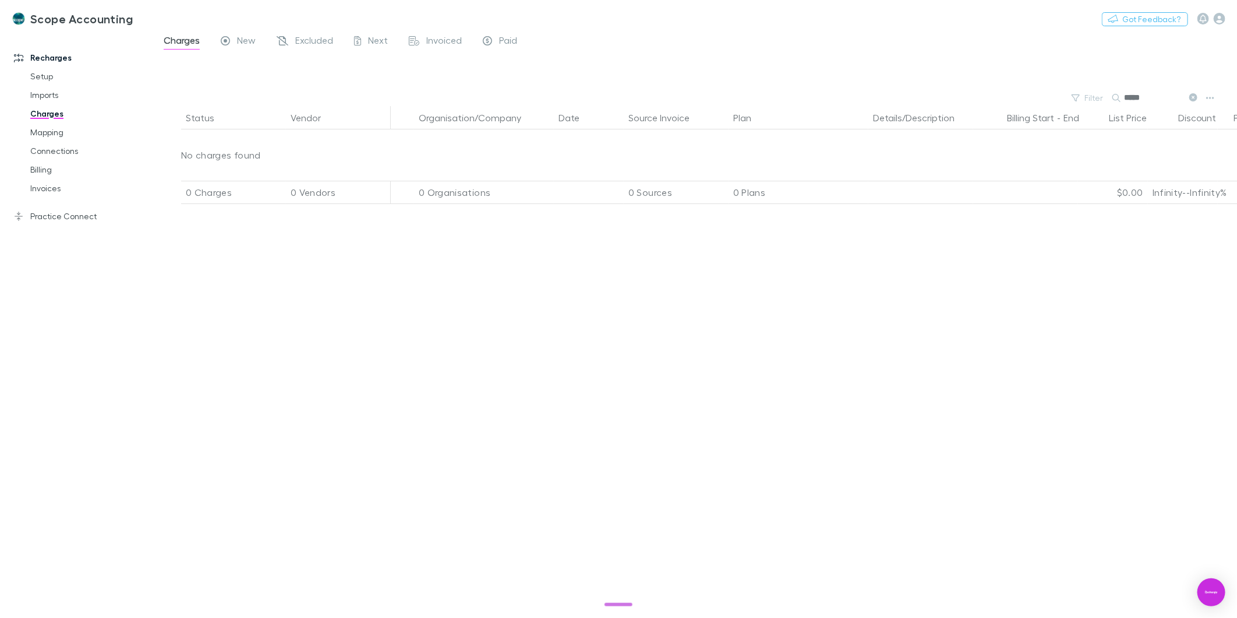
click at [813, 94] on icon at bounding box center [1194, 97] width 8 height 8
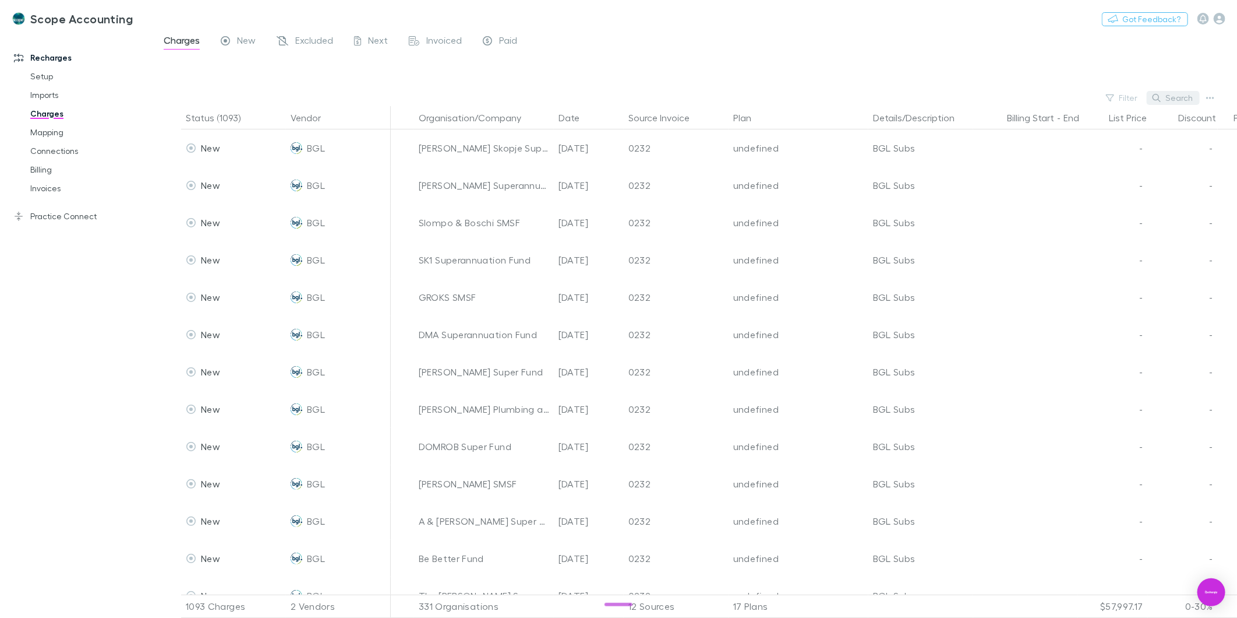
click at [813, 94] on button "Search" at bounding box center [1173, 98] width 53 height 14
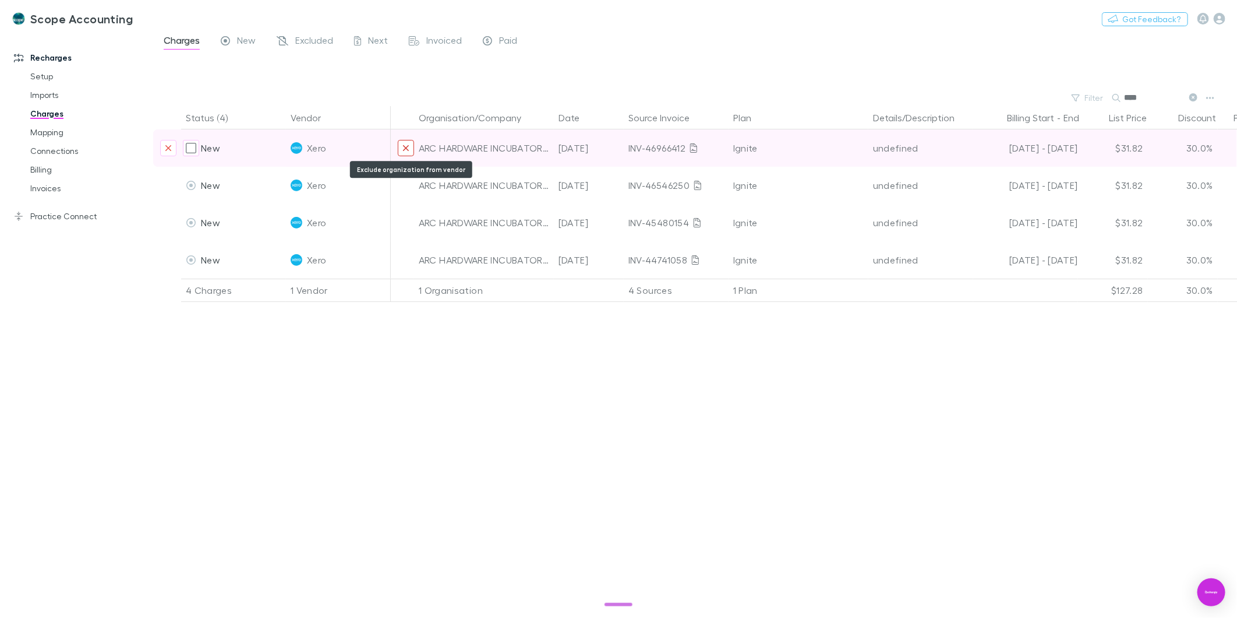
type input "***"
click at [403, 146] on icon "Exclude organization from vendor" at bounding box center [406, 147] width 7 height 9
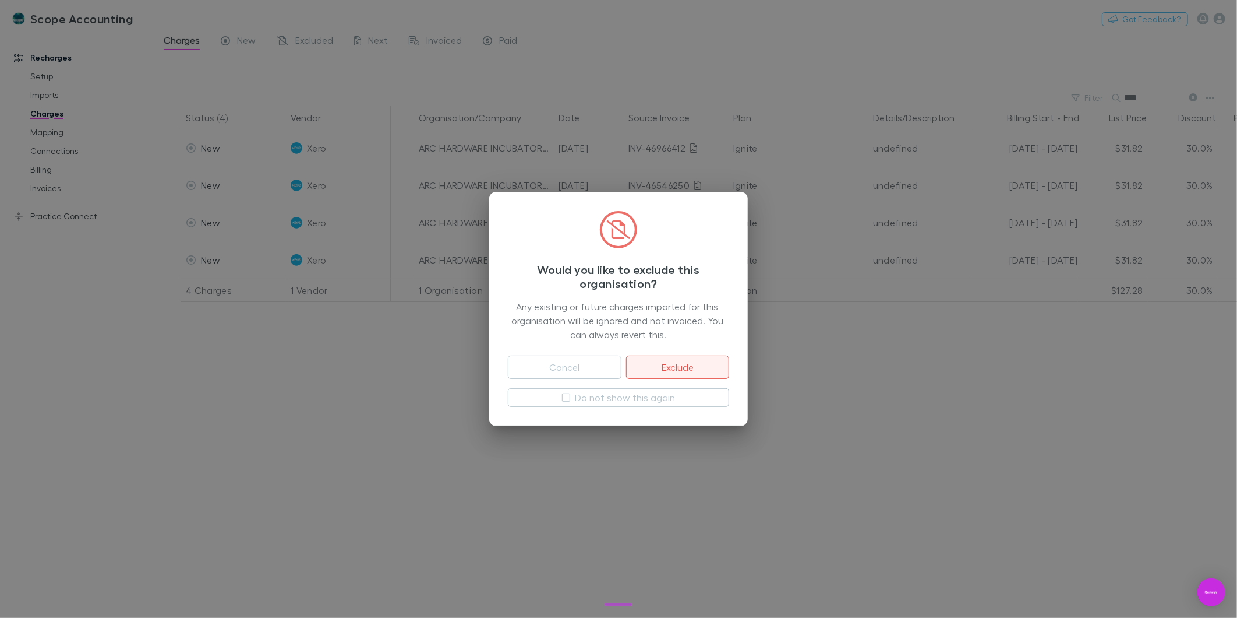
click at [661, 279] on button "Exclude" at bounding box center [677, 366] width 103 height 23
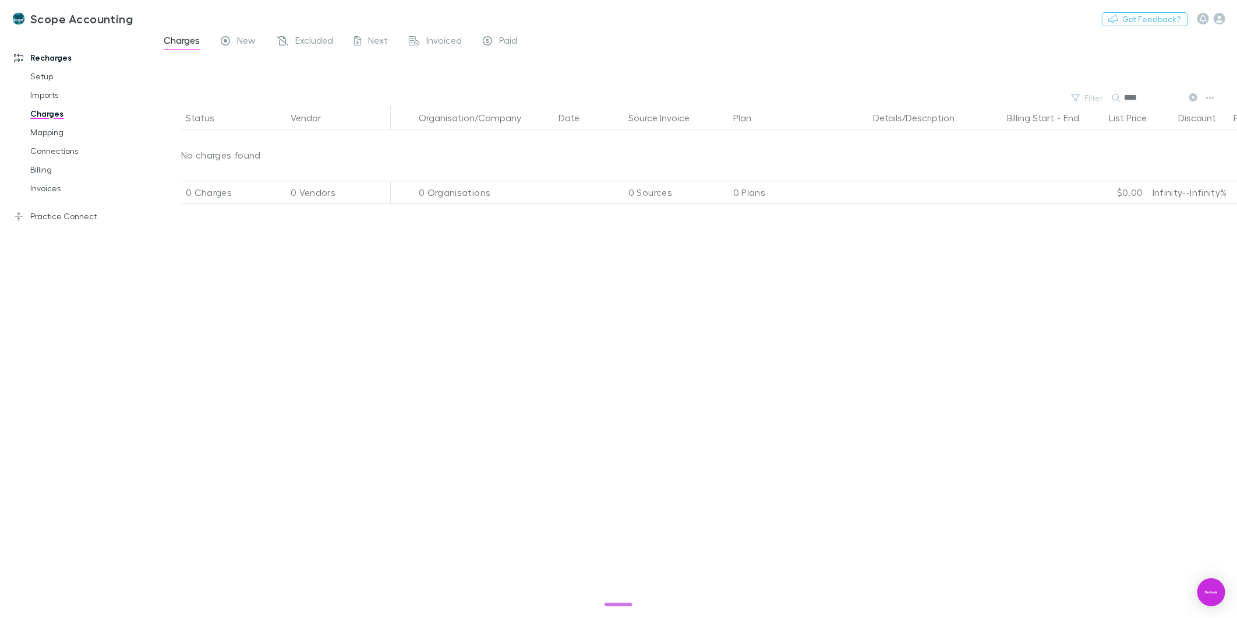
click at [813, 100] on icon at bounding box center [1194, 97] width 8 height 8
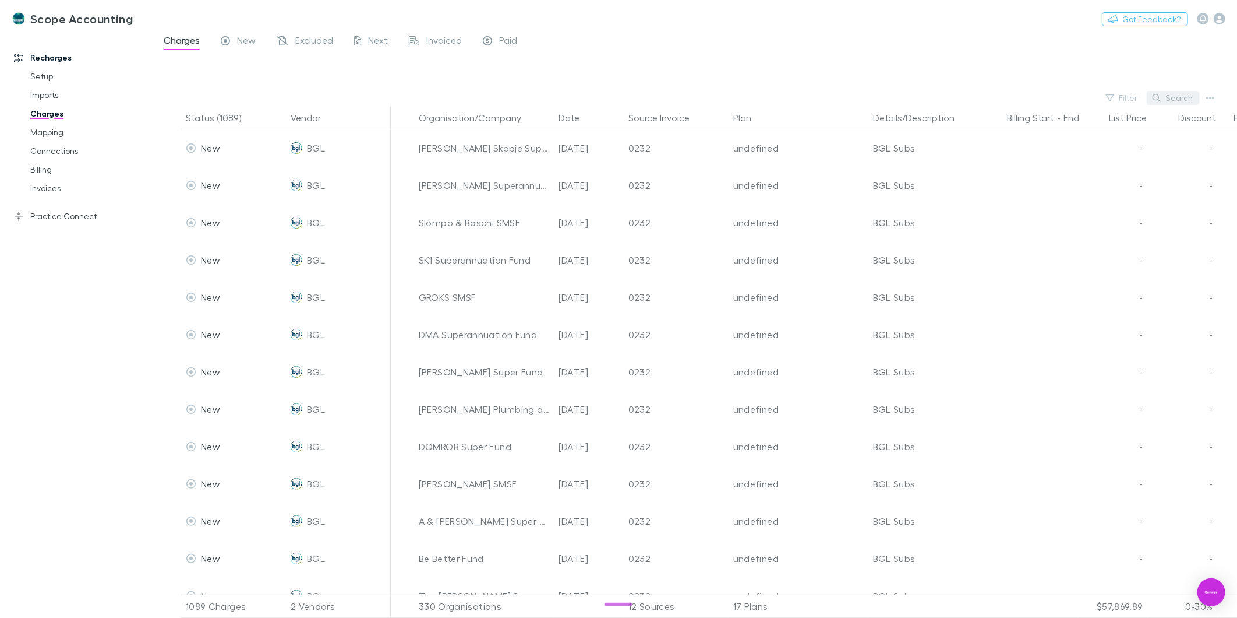
click at [813, 94] on button "Search" at bounding box center [1173, 98] width 53 height 14
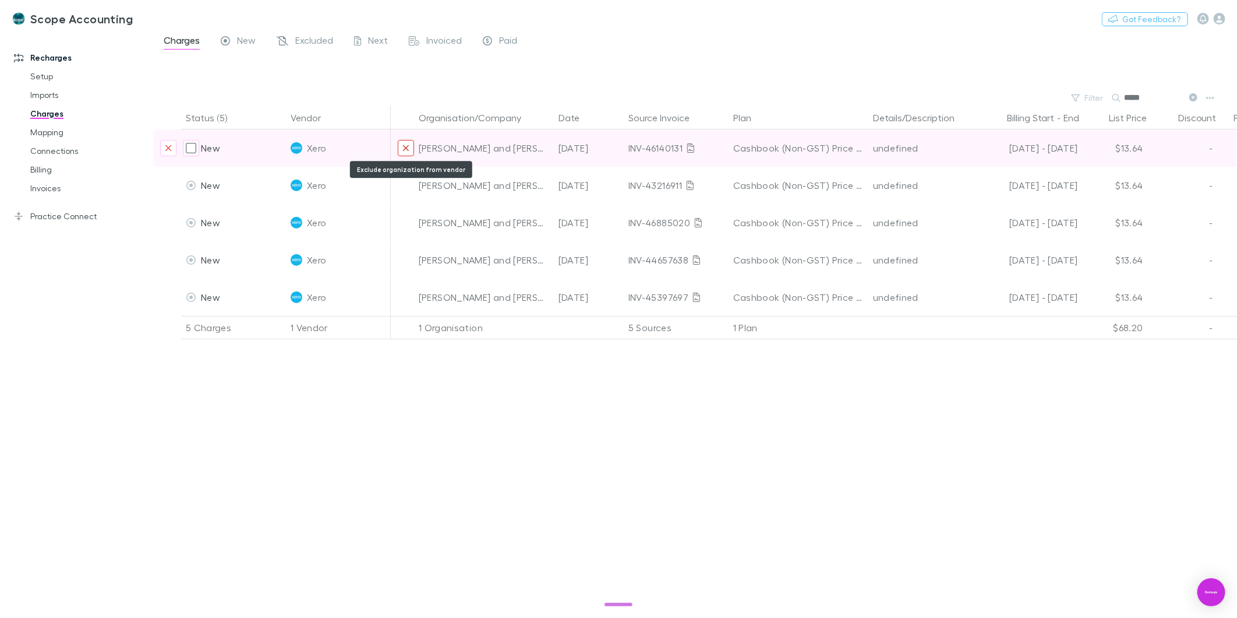
type input "*****"
click at [409, 147] on icon "Exclude organization from vendor" at bounding box center [406, 147] width 7 height 9
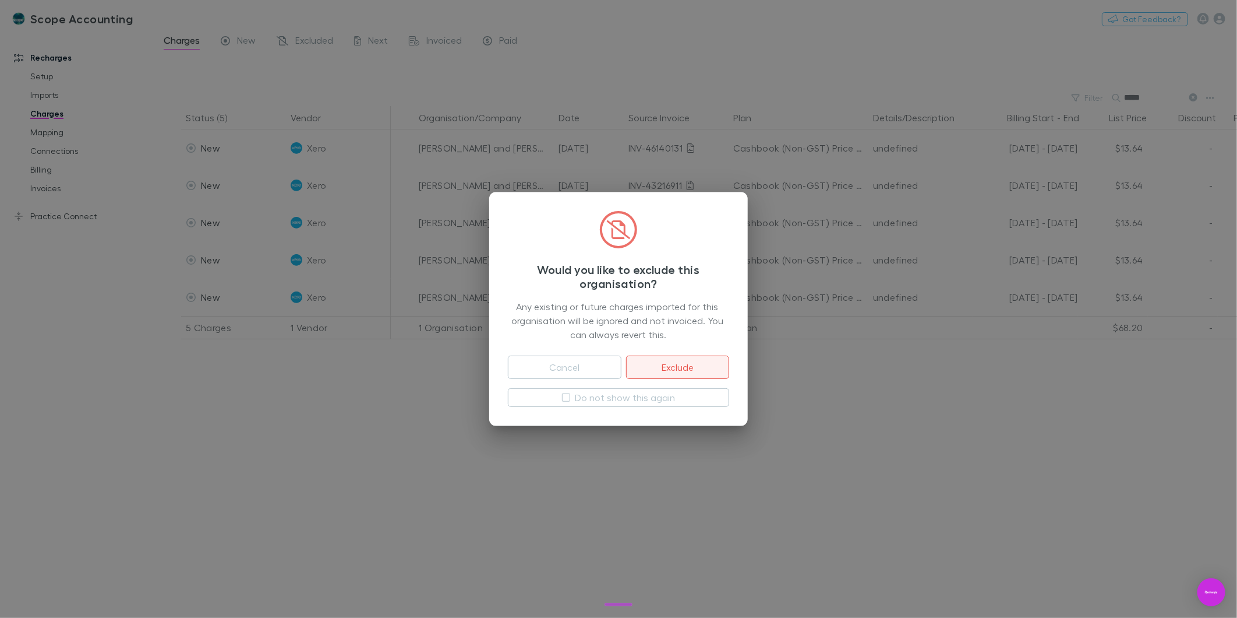
click at [655, 279] on button "Exclude" at bounding box center [677, 366] width 103 height 23
